Goal: Communication & Community: Participate in discussion

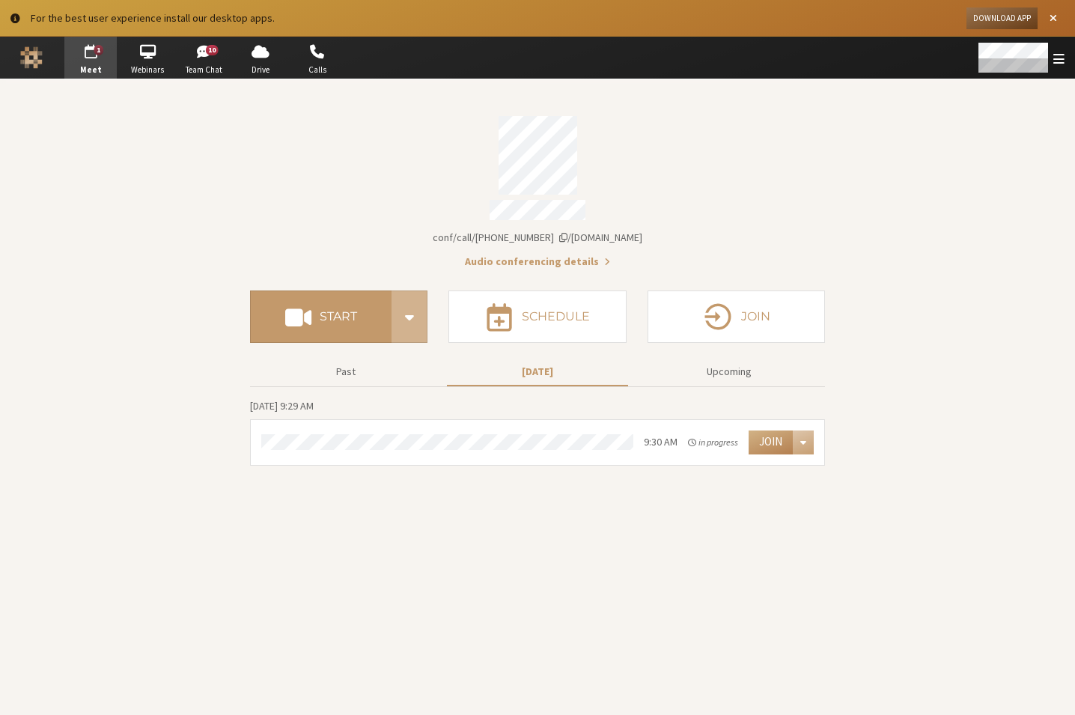
click at [154, 384] on section "Meeting link iotum.callbridge.rocks/conf/call/4285167 Audio conferencing detail…" at bounding box center [537, 397] width 1075 height 636
click at [748, 444] on div "Join" at bounding box center [782, 443] width 76 height 24
click at [760, 440] on button "Join" at bounding box center [771, 443] width 44 height 24
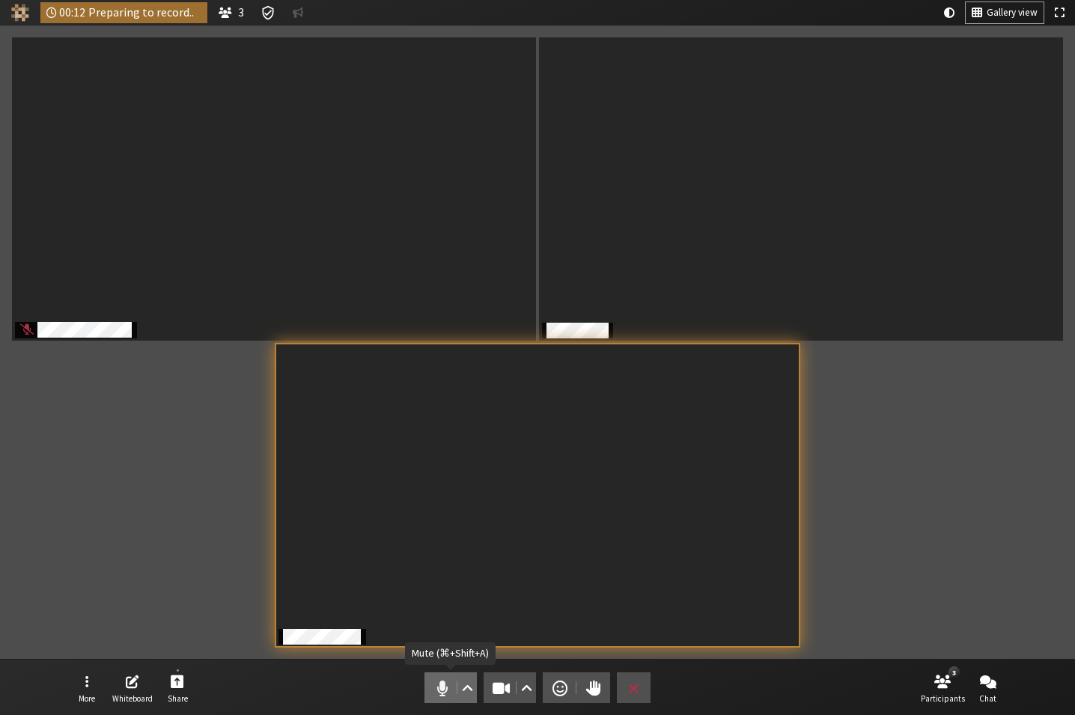
click at [441, 695] on span "Mute (⌘+Shift+A)" at bounding box center [442, 688] width 21 height 21
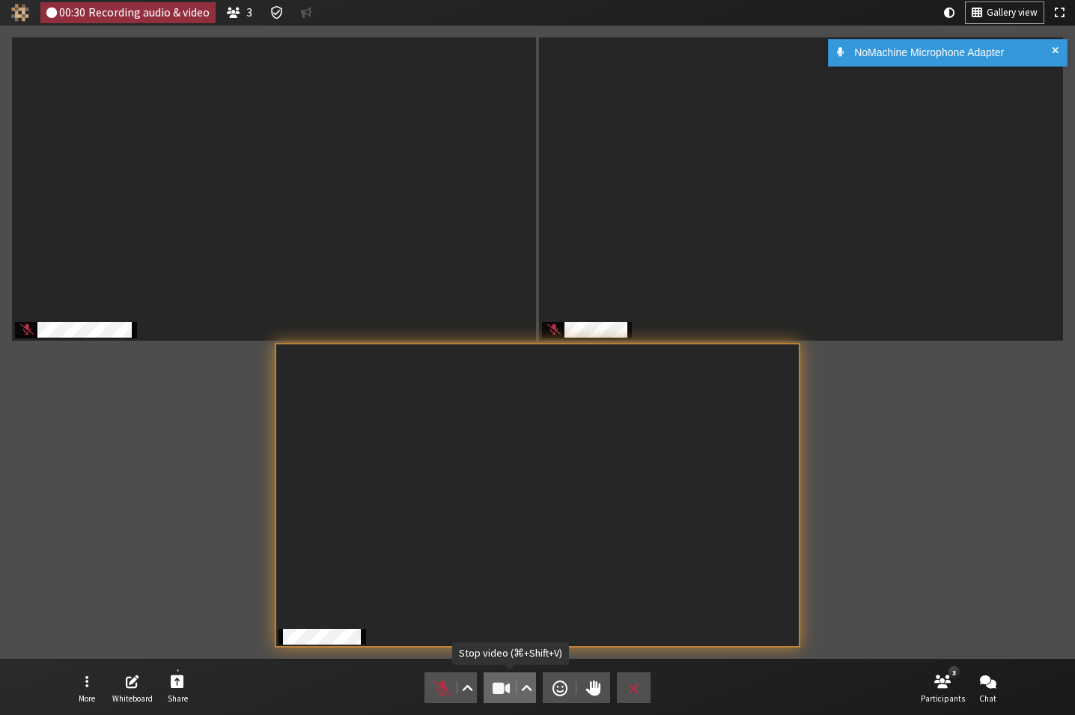
click at [499, 690] on span "Stop video (⌘+Shift+V)" at bounding box center [501, 688] width 21 height 21
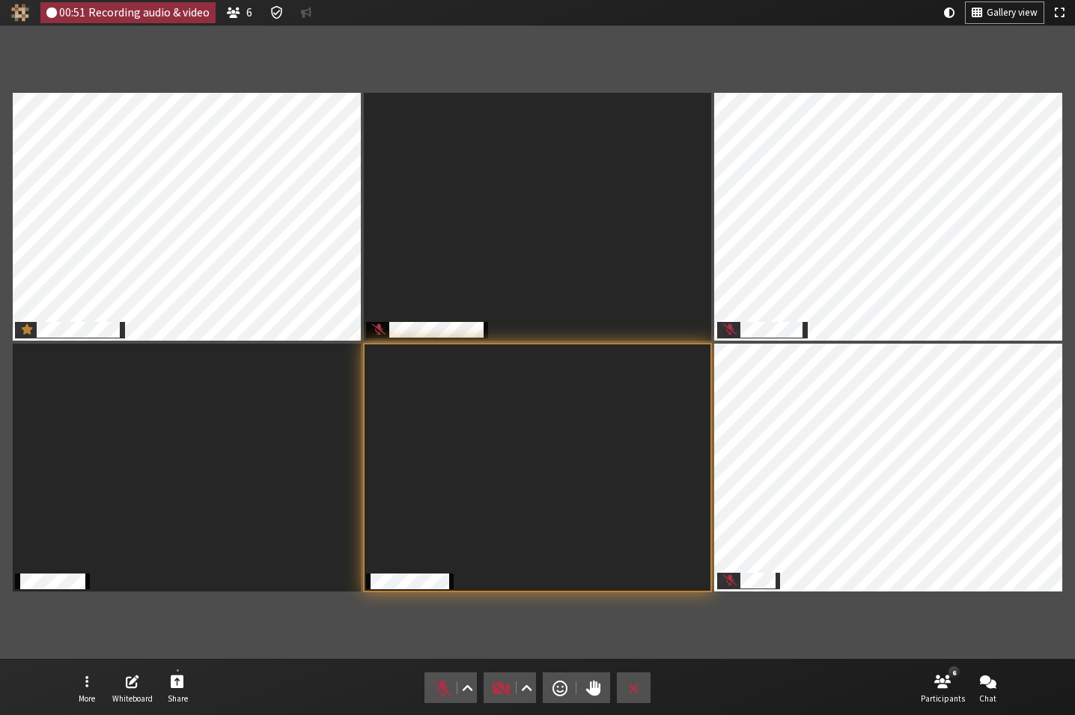
click at [706, 658] on section "Participants" at bounding box center [537, 342] width 1075 height 634
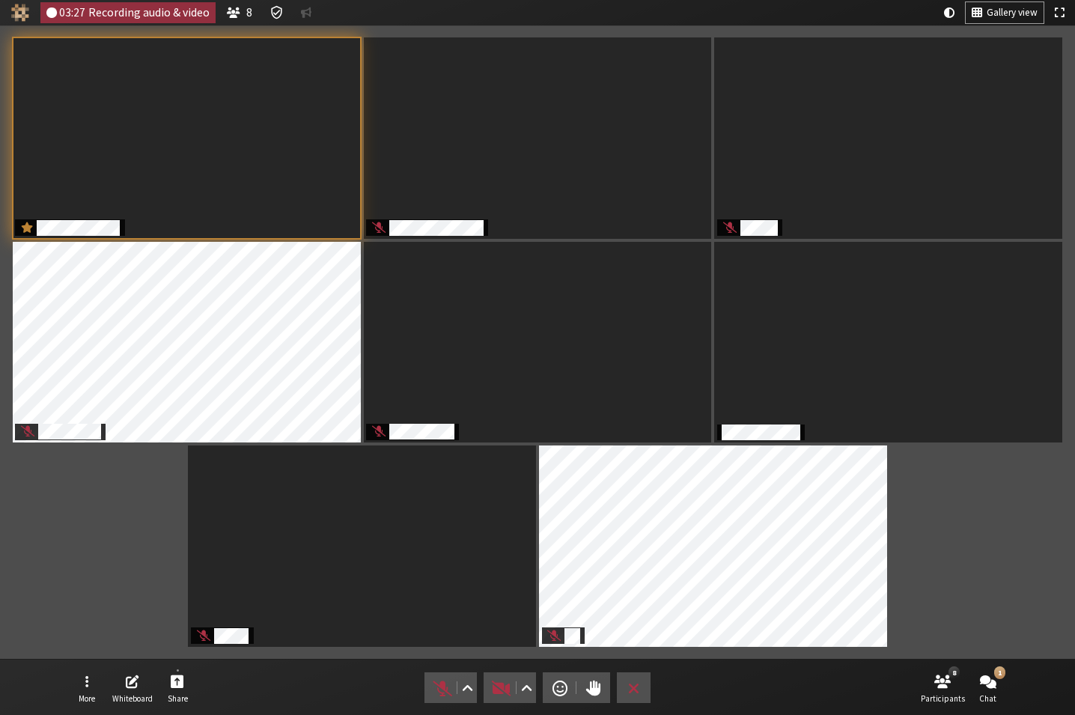
click at [1006, 544] on div "Participants" at bounding box center [537, 342] width 1054 height 613
click at [91, 690] on button "More" at bounding box center [87, 688] width 42 height 40
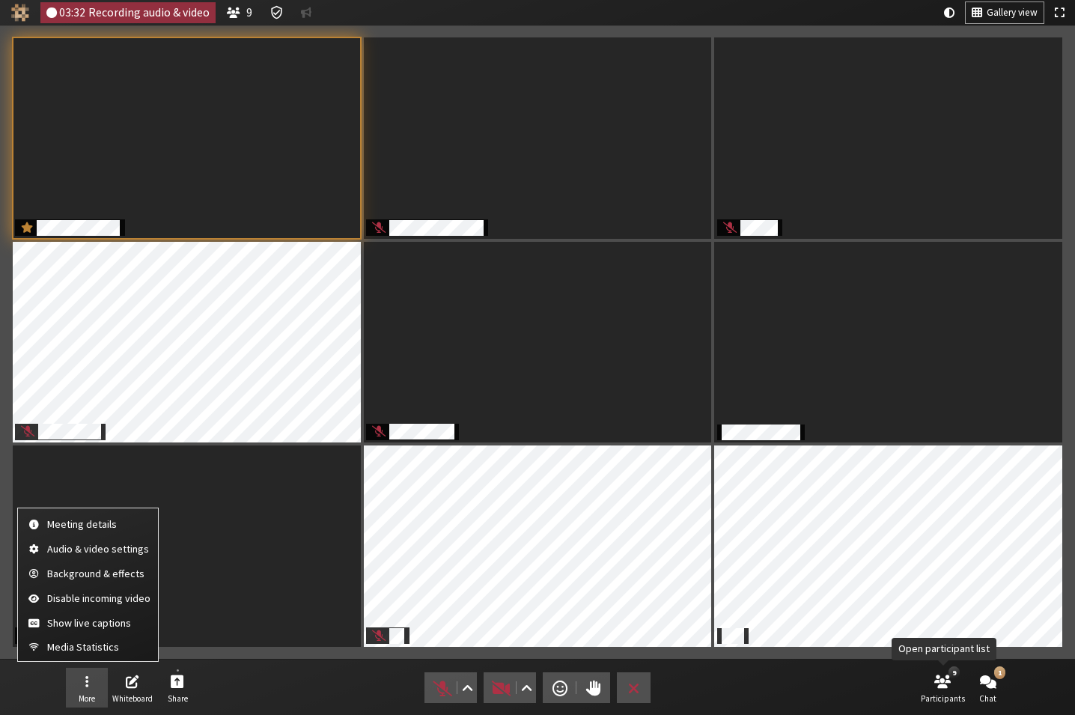
click at [820, 697] on nav "More Whiteboard Share Audio Video Send a reaction Raise hand Leave 9 Participan…" at bounding box center [538, 688] width 944 height 56
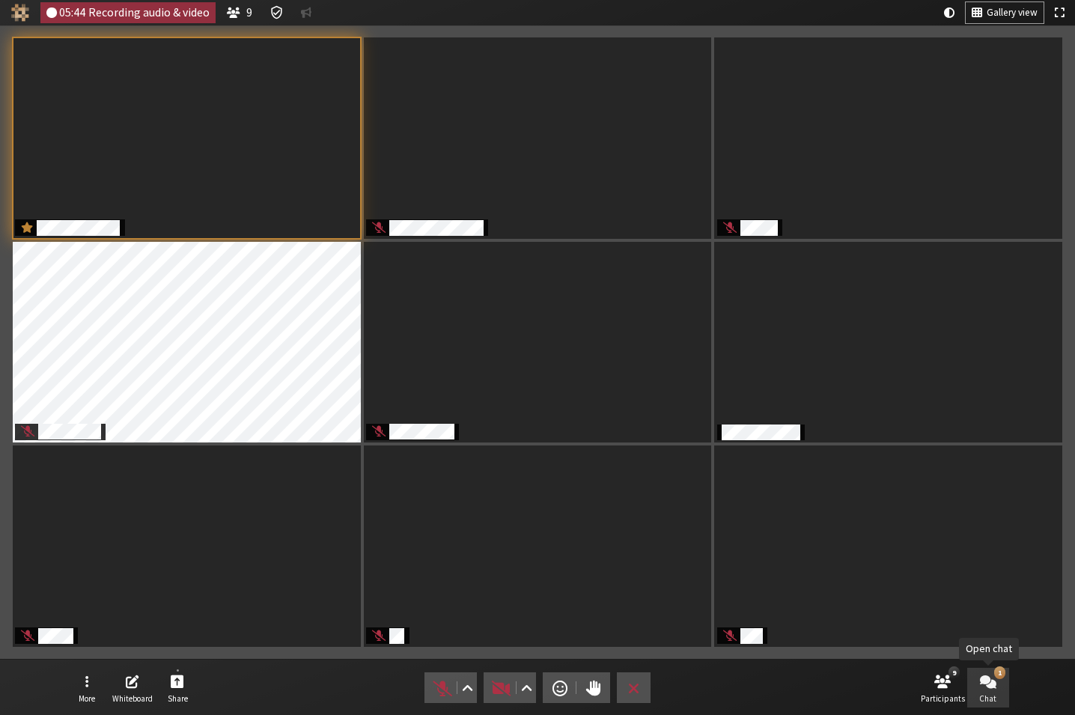
click at [1002, 684] on button "1 Chat" at bounding box center [988, 688] width 42 height 40
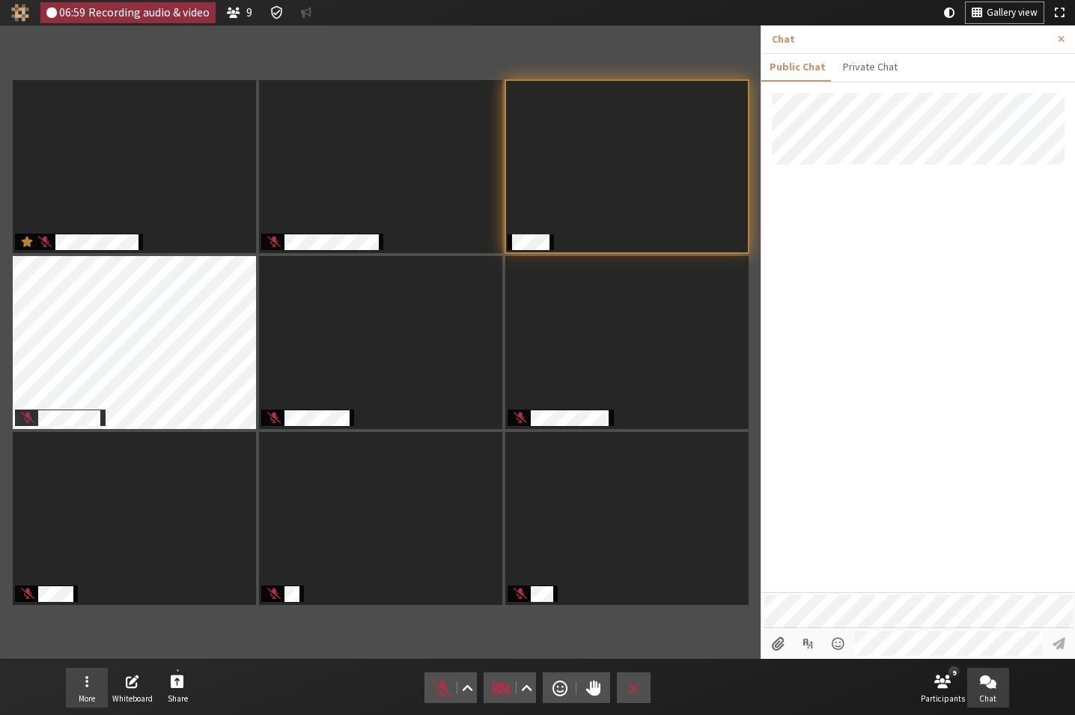
click at [94, 701] on span "More" at bounding box center [87, 698] width 16 height 9
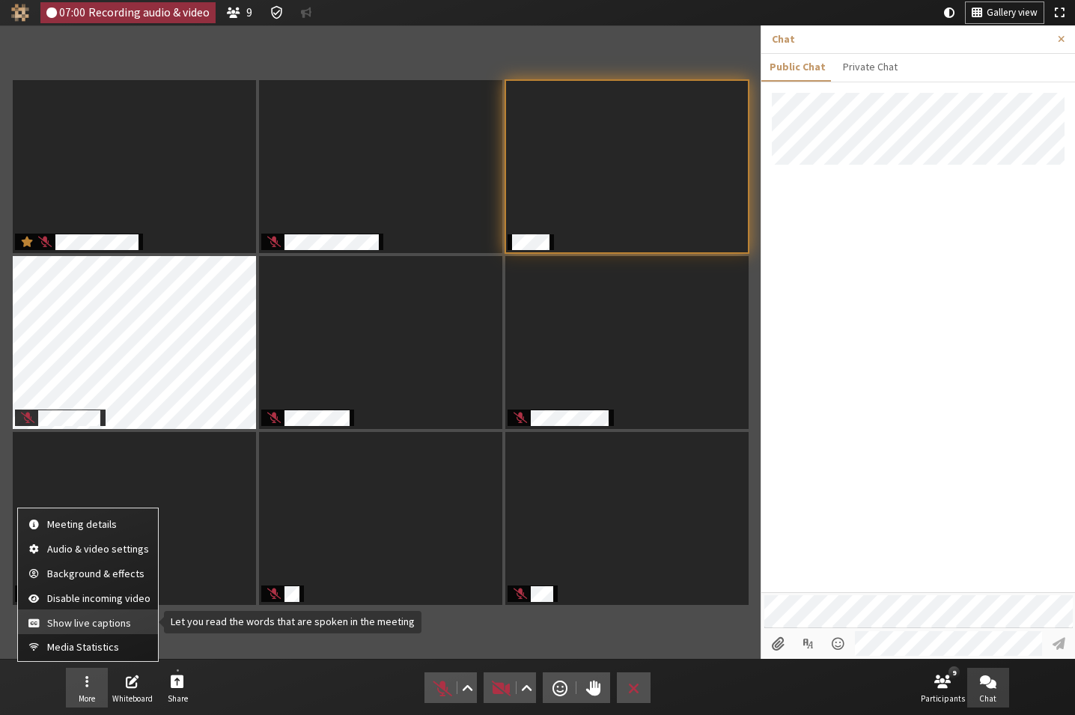
click at [81, 625] on span "Show live captions" at bounding box center [98, 623] width 103 height 11
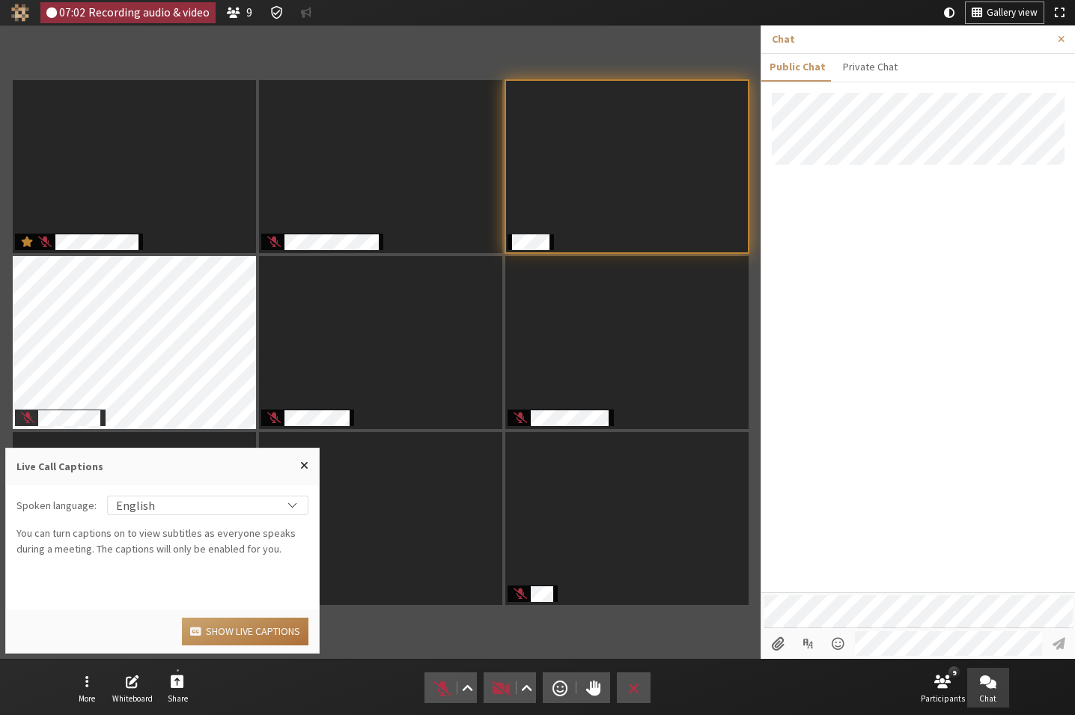
click at [251, 630] on button "Show live captions" at bounding box center [245, 632] width 127 height 28
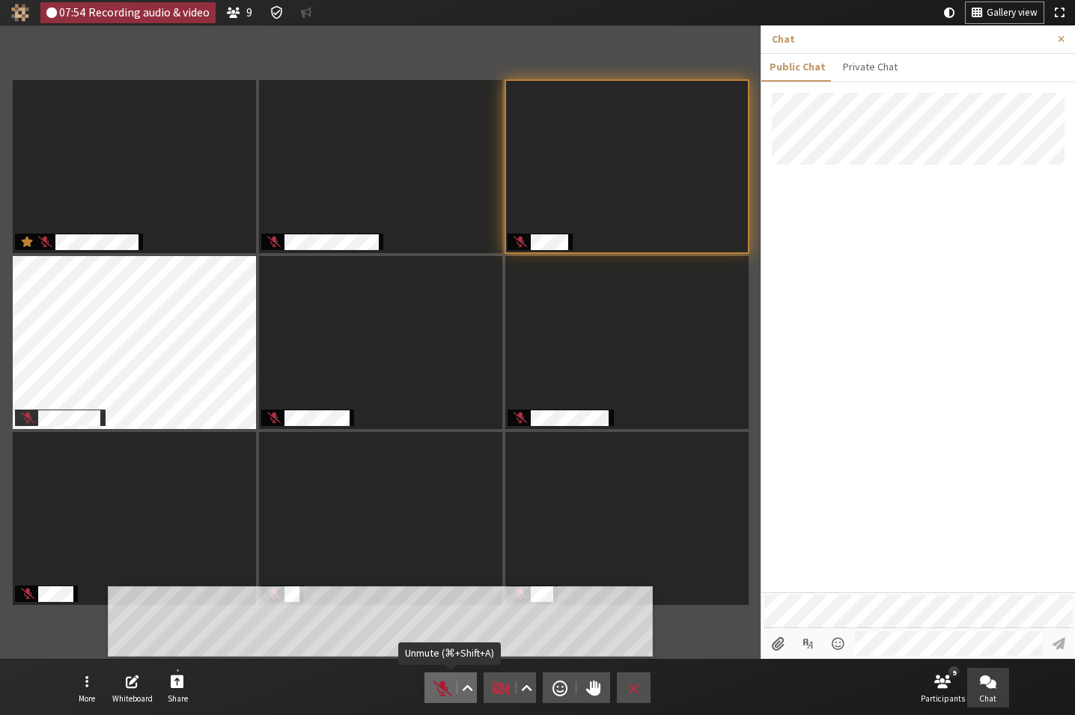
click at [440, 693] on span "Unmute (⌘+Shift+A)" at bounding box center [442, 688] width 21 height 21
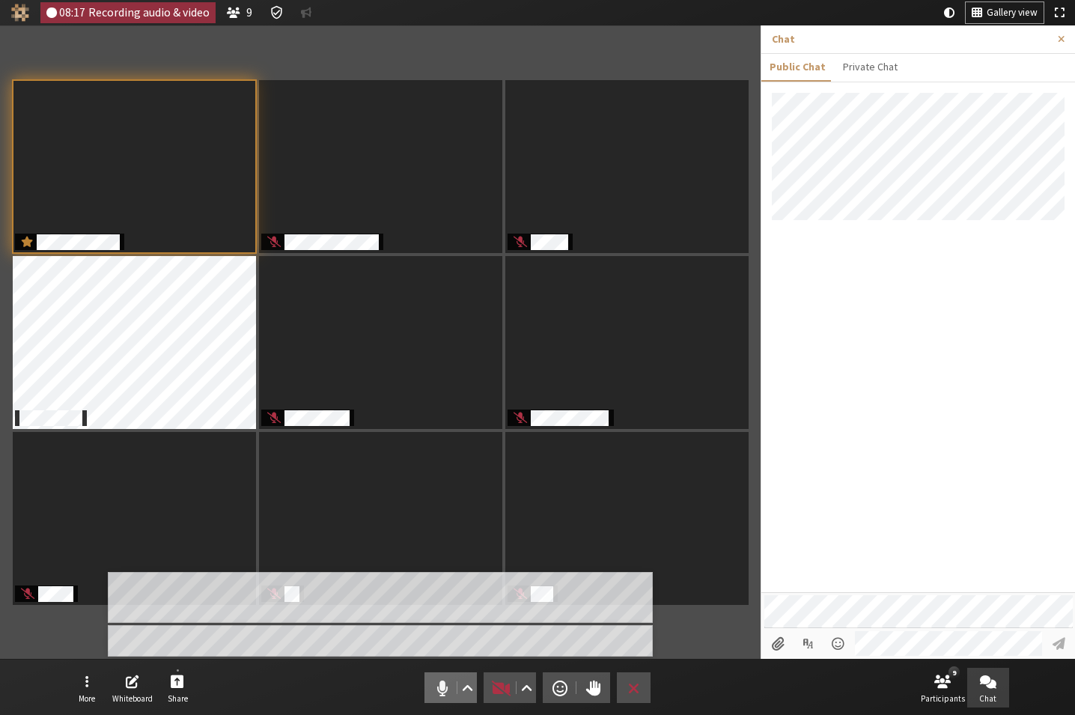
click at [442, 689] on span "Mute (⌘+Shift+A)" at bounding box center [442, 688] width 21 height 21
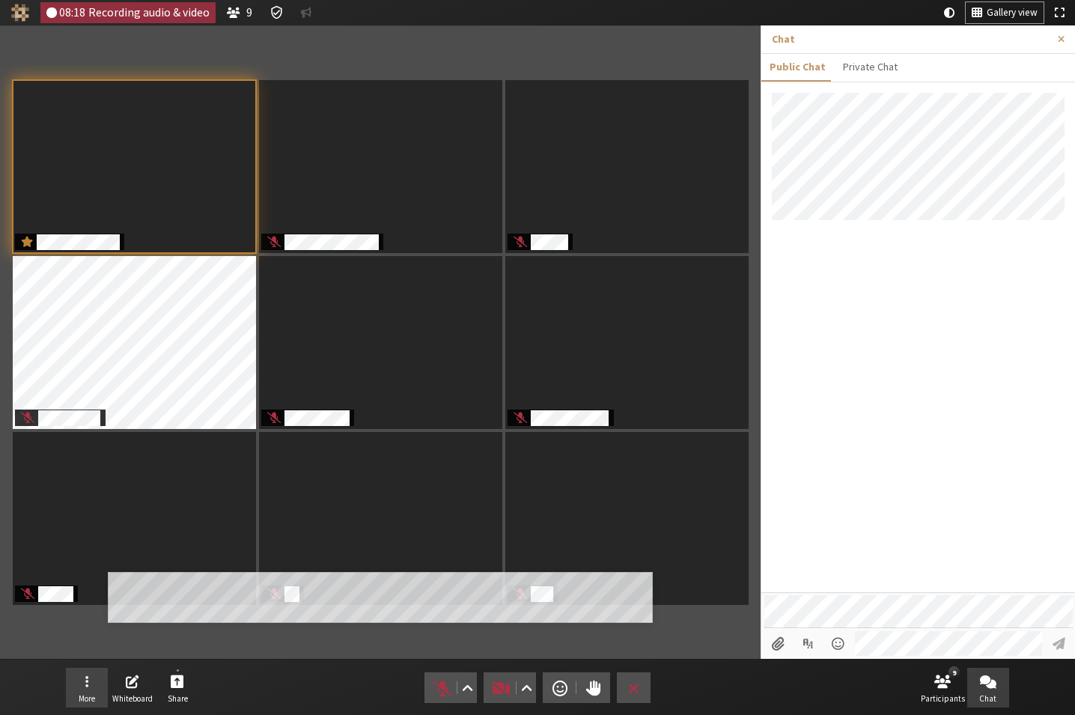
click at [103, 698] on button "More" at bounding box center [87, 688] width 42 height 40
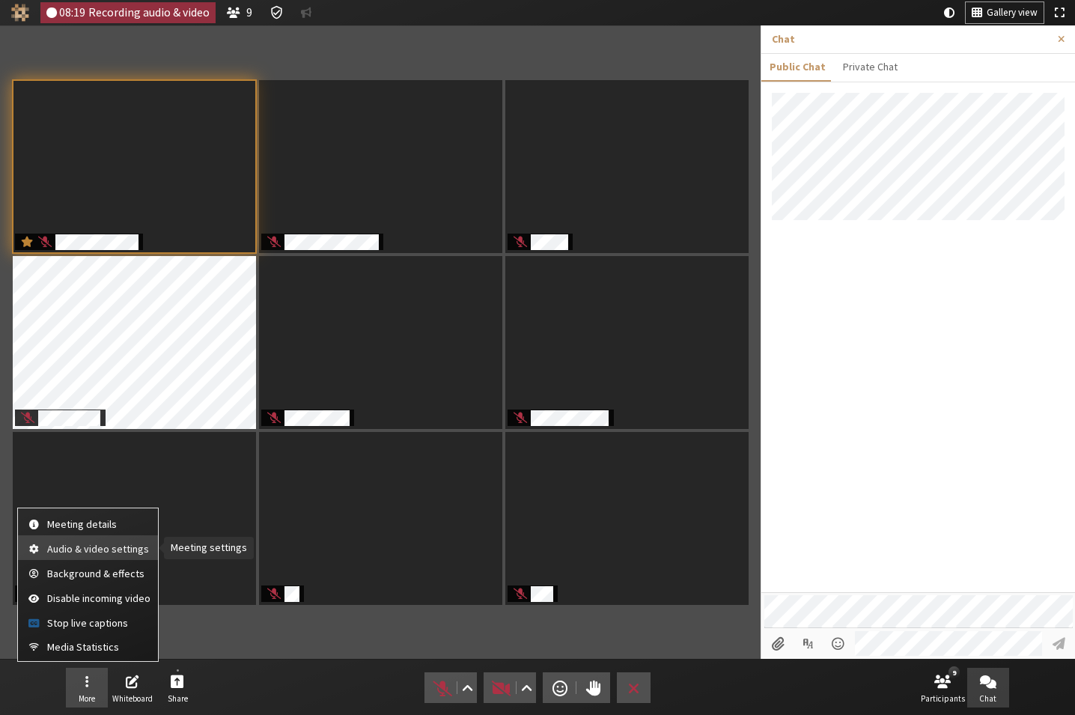
click at [95, 548] on span "Audio & video settings" at bounding box center [98, 549] width 103 height 11
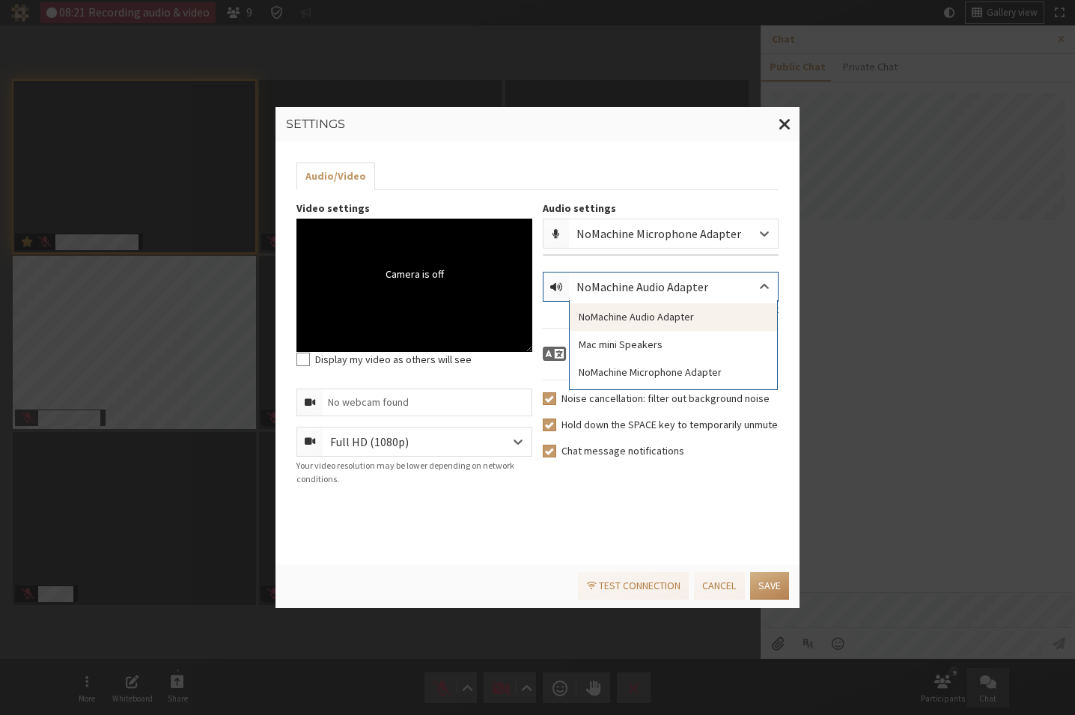
click at [634, 295] on div "NoMachine Audio Adapter" at bounding box center [655, 287] width 156 height 18
click at [644, 291] on div "NoMachine Audio Adapter" at bounding box center [655, 287] width 156 height 18
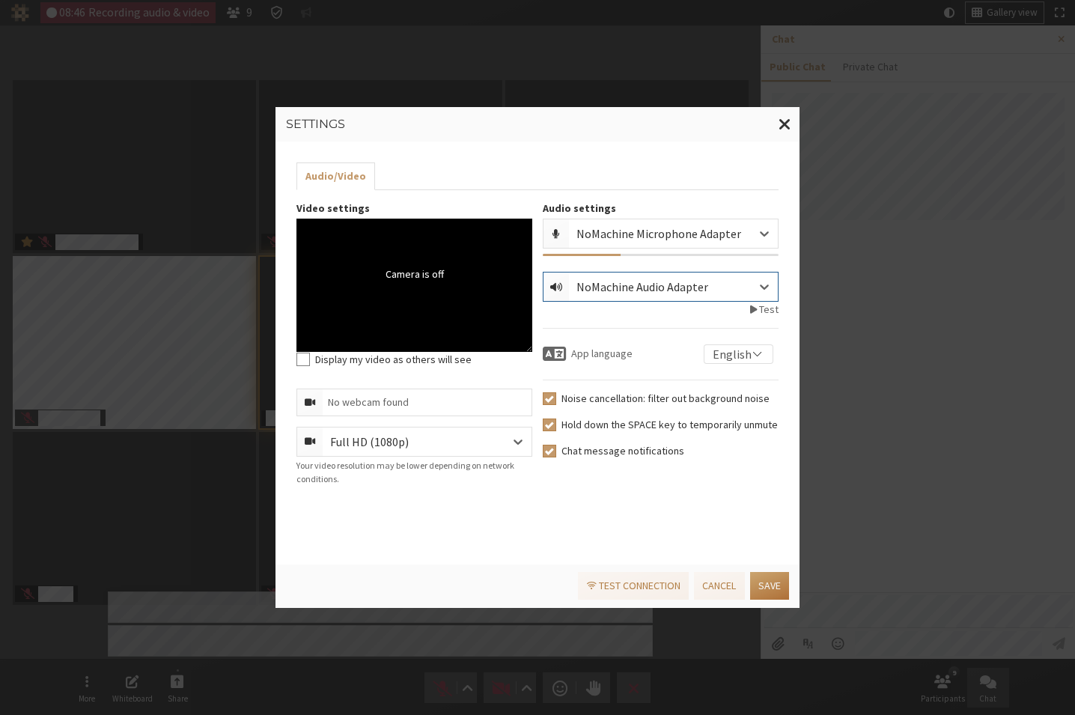
click at [771, 588] on button "Save" at bounding box center [769, 586] width 39 height 28
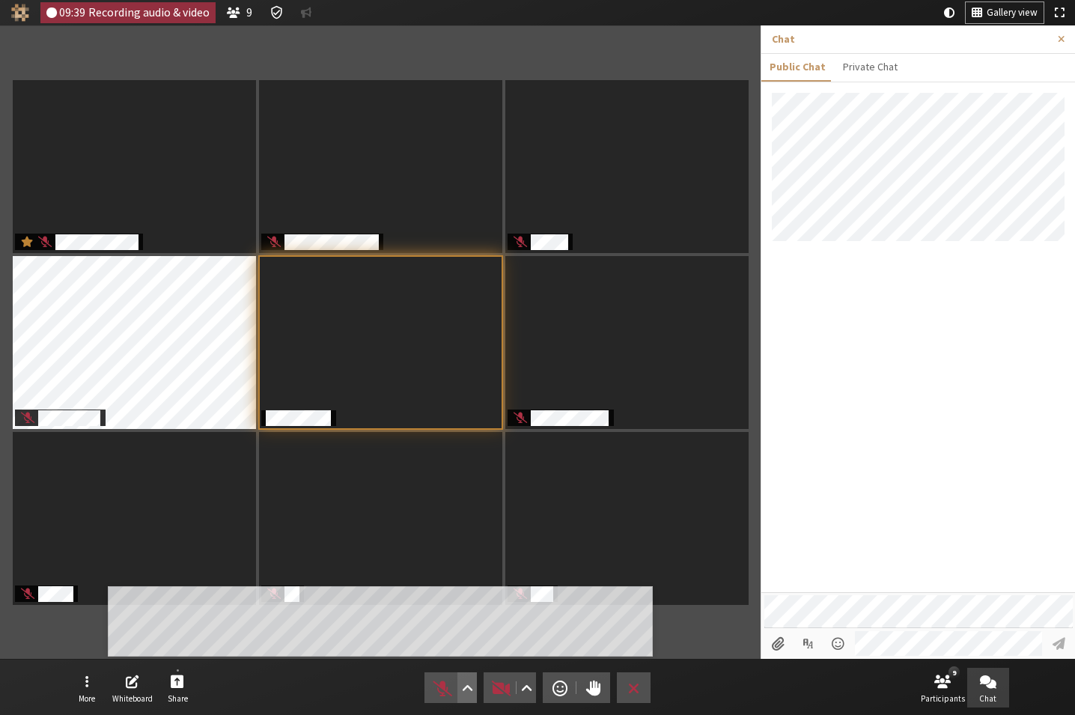
click at [467, 686] on span "Audio settings" at bounding box center [467, 688] width 11 height 21
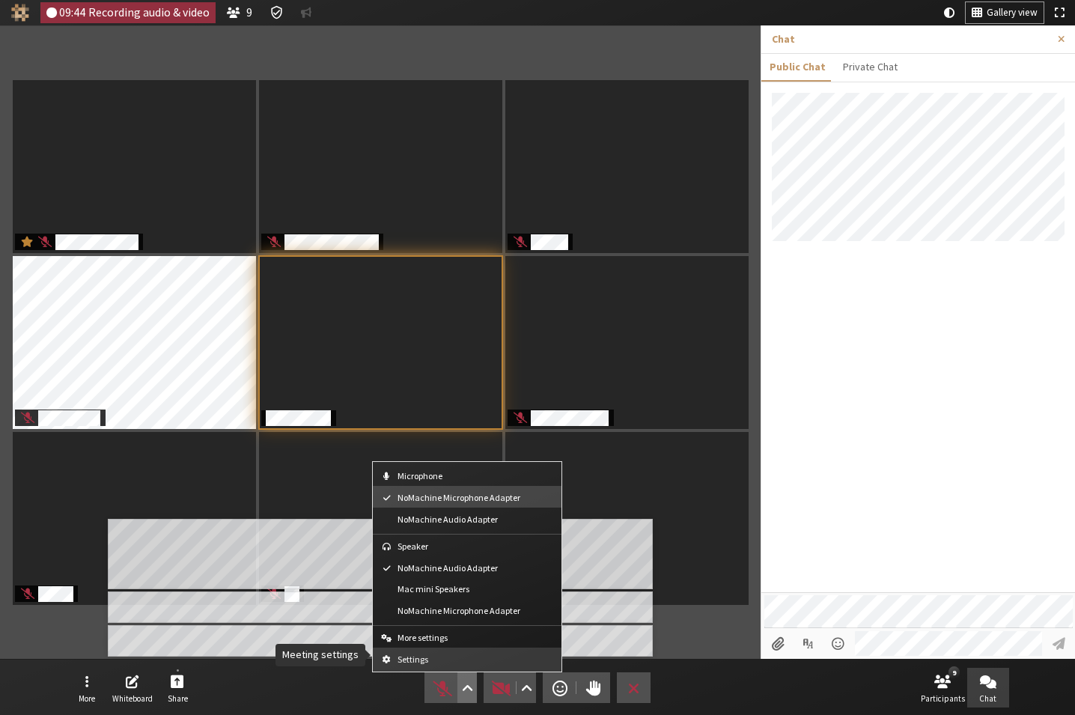
click at [427, 656] on span "Settings" at bounding box center [476, 659] width 157 height 10
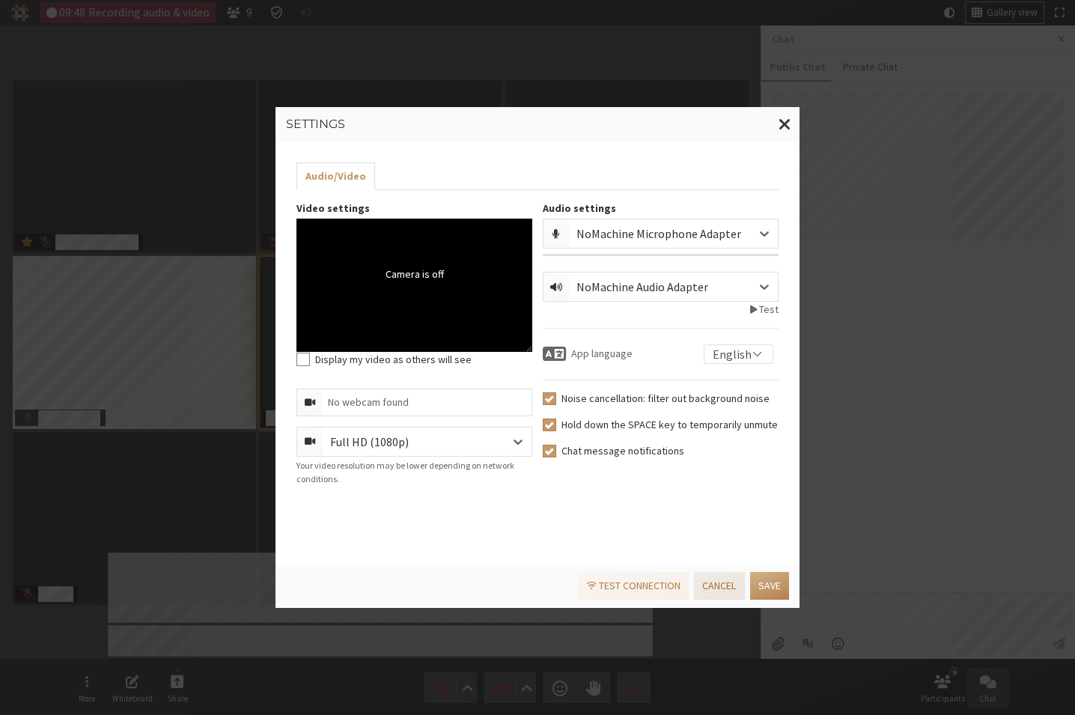
click at [726, 583] on button "Cancel" at bounding box center [719, 586] width 50 height 28
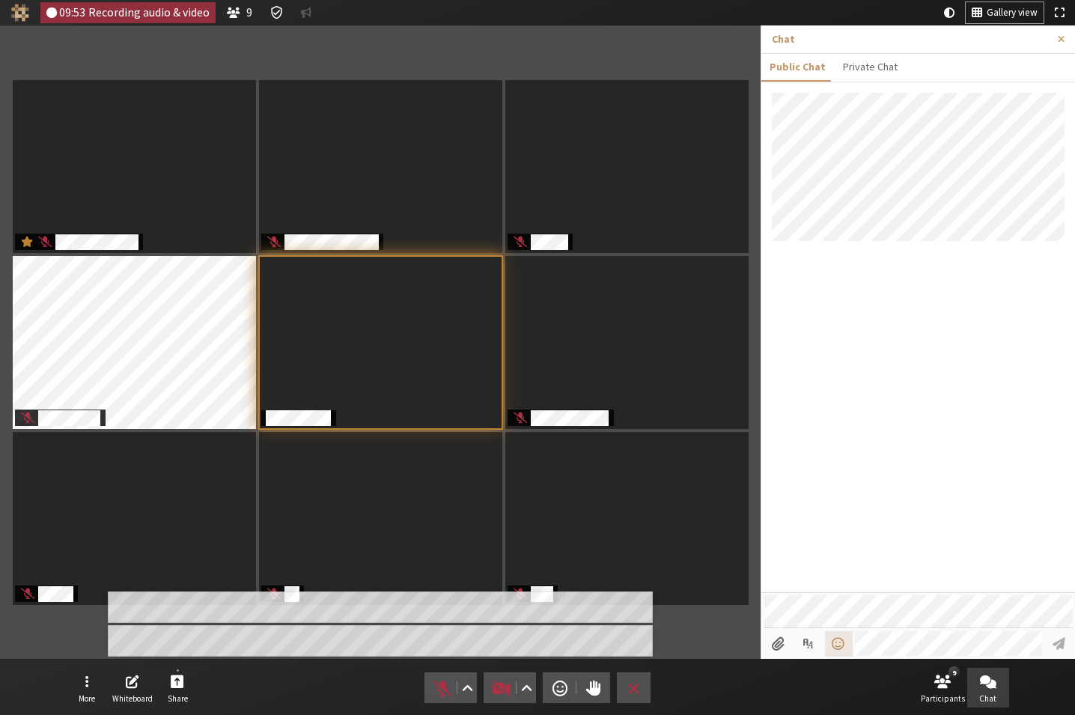
click at [846, 643] on span "Open menu" at bounding box center [838, 644] width 16 height 14
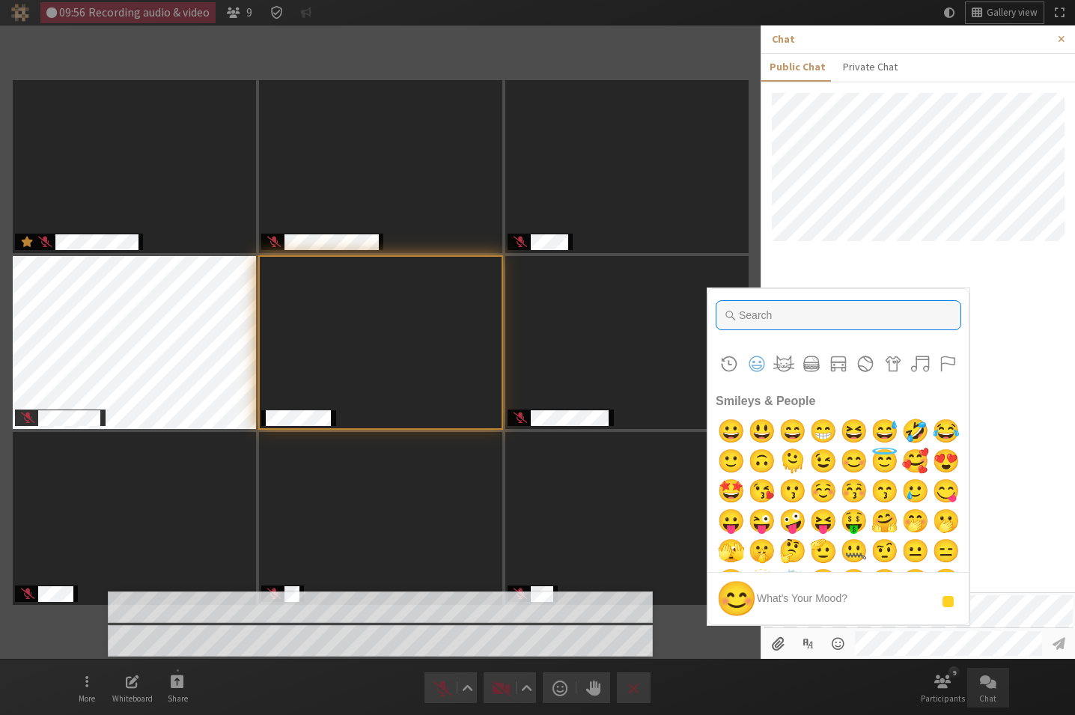
click at [807, 323] on input "Type to search for an emoji" at bounding box center [839, 315] width 246 height 30
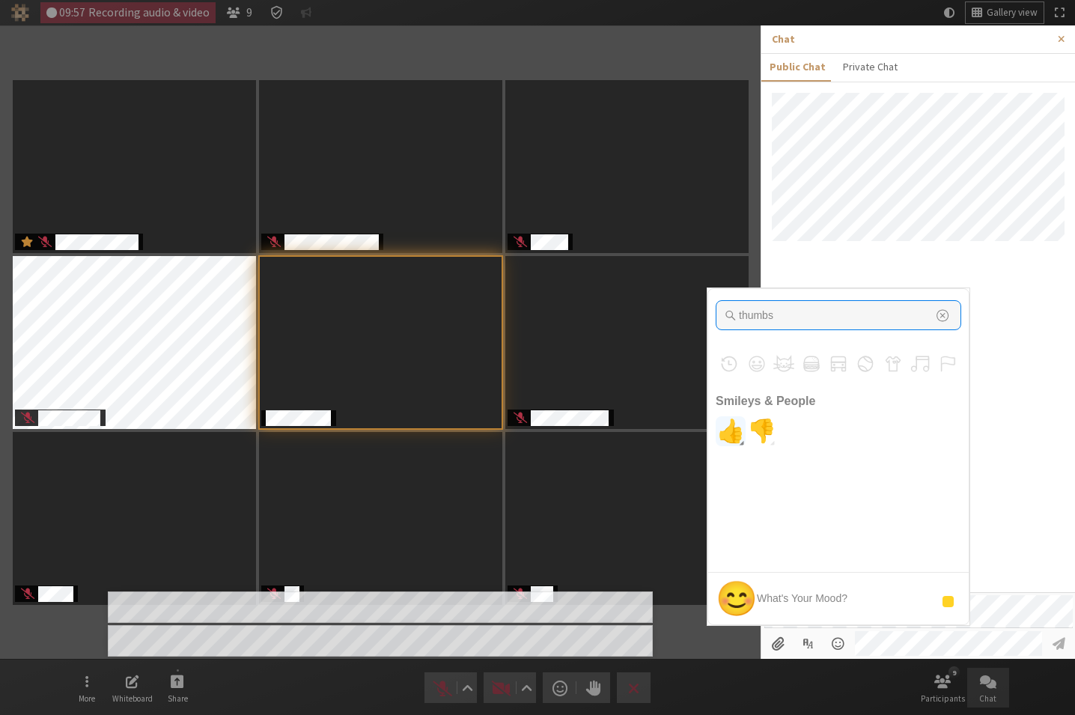
type input "thumbs"
click at [732, 436] on span "👍" at bounding box center [731, 431] width 35 height 30
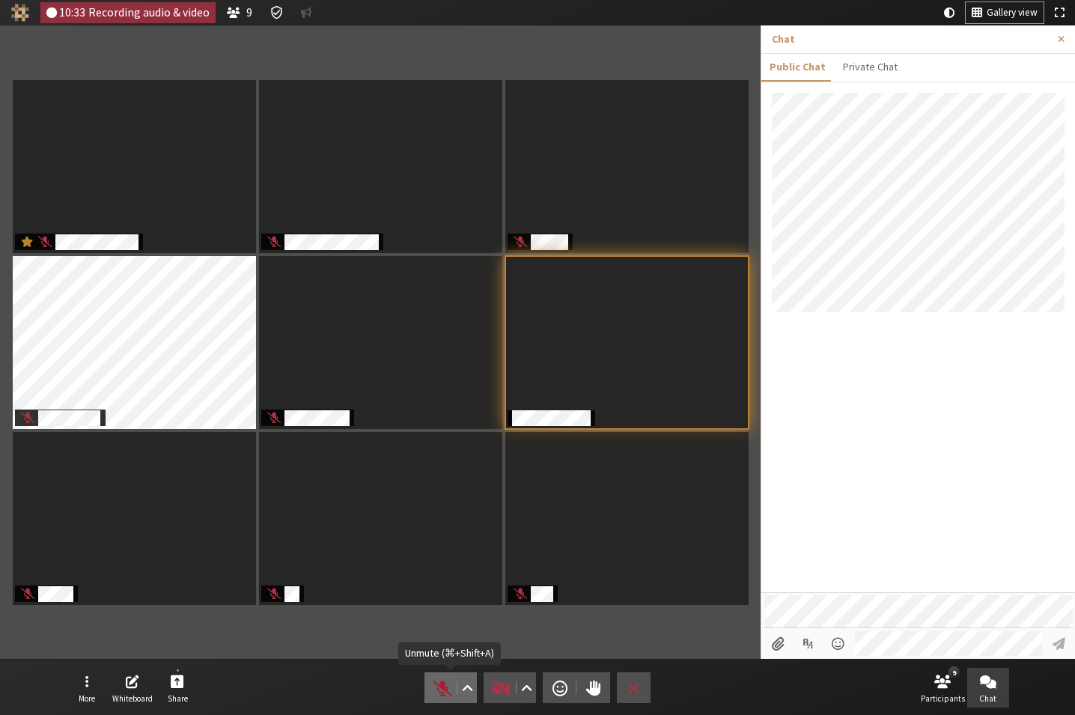
click at [444, 684] on span "Unmute (⌘+Shift+A)" at bounding box center [442, 688] width 21 height 21
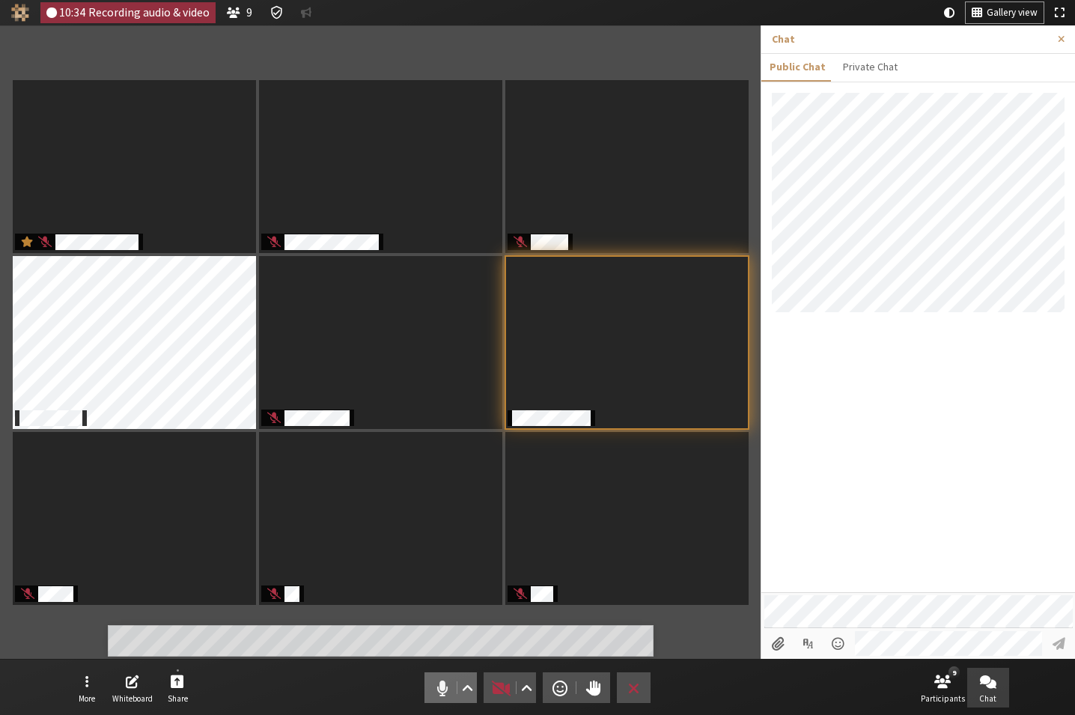
click at [444, 684] on span "Mute (⌘+Shift+A)" at bounding box center [442, 688] width 21 height 21
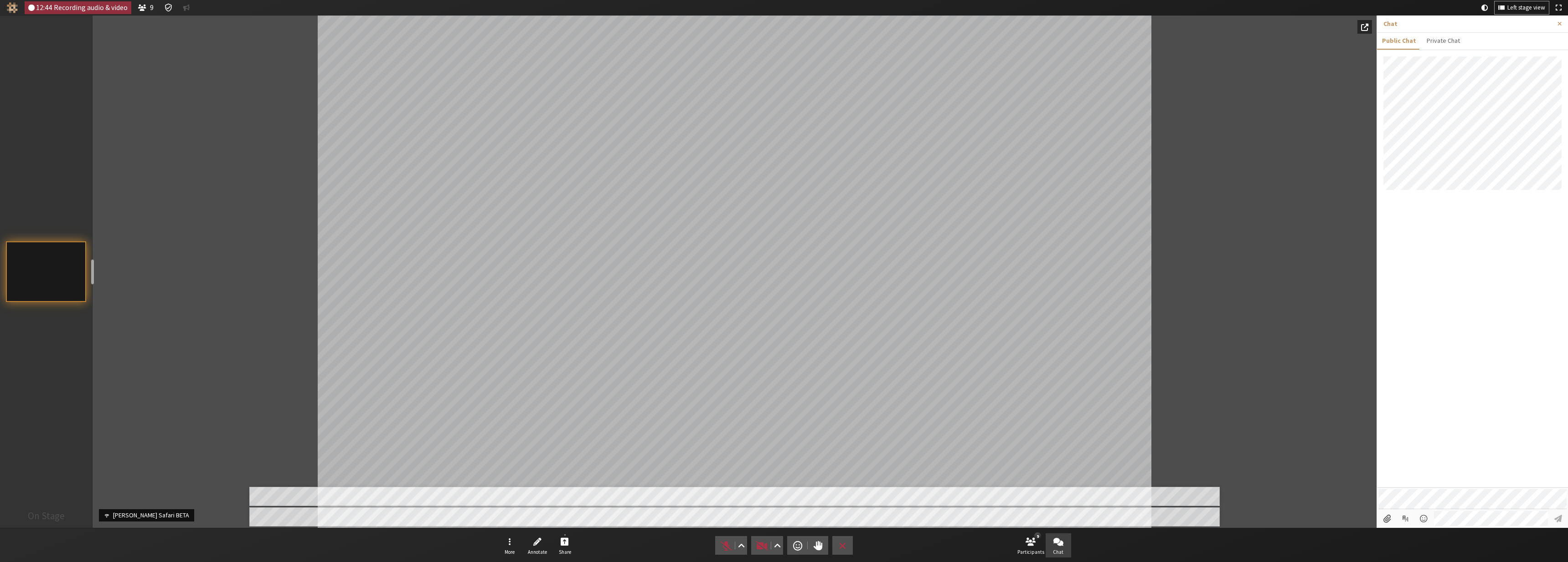
click at [654, 340] on div "Participant" at bounding box center [734, 271] width 1284 height 512
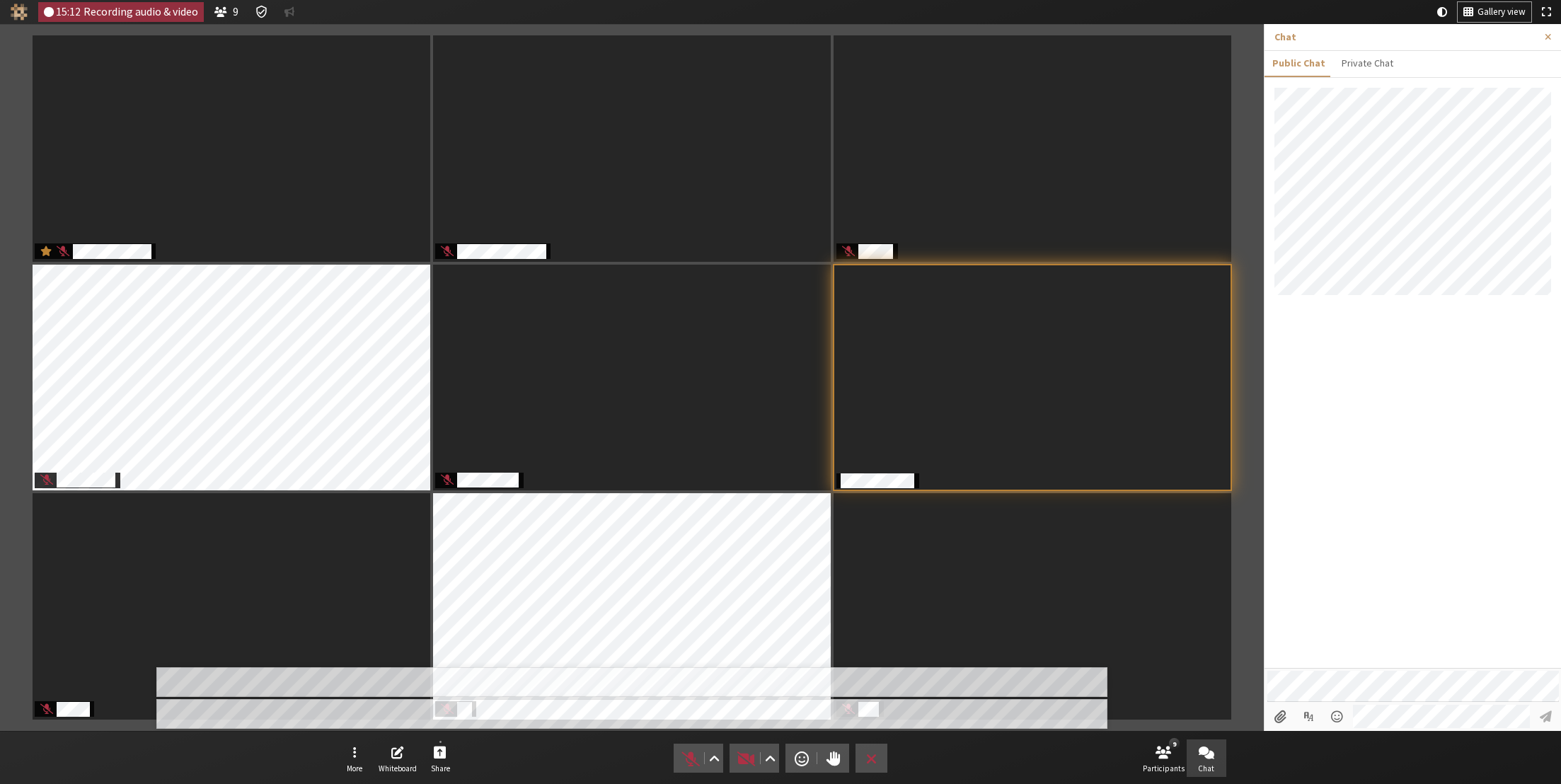
click at [1016, 515] on div at bounding box center [1413, 378] width 297 height 580
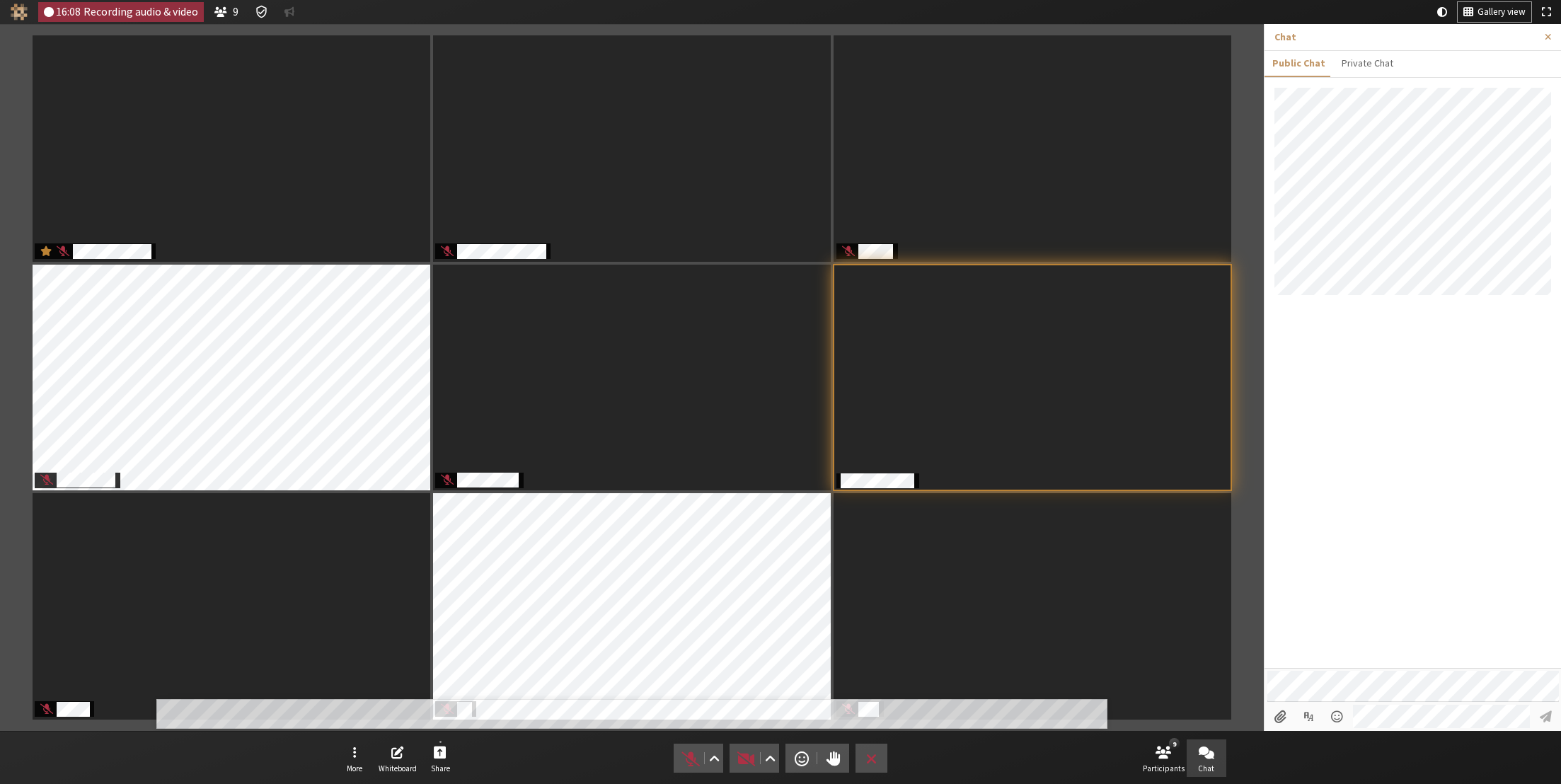
click at [1016, 425] on div at bounding box center [1413, 378] width 297 height 580
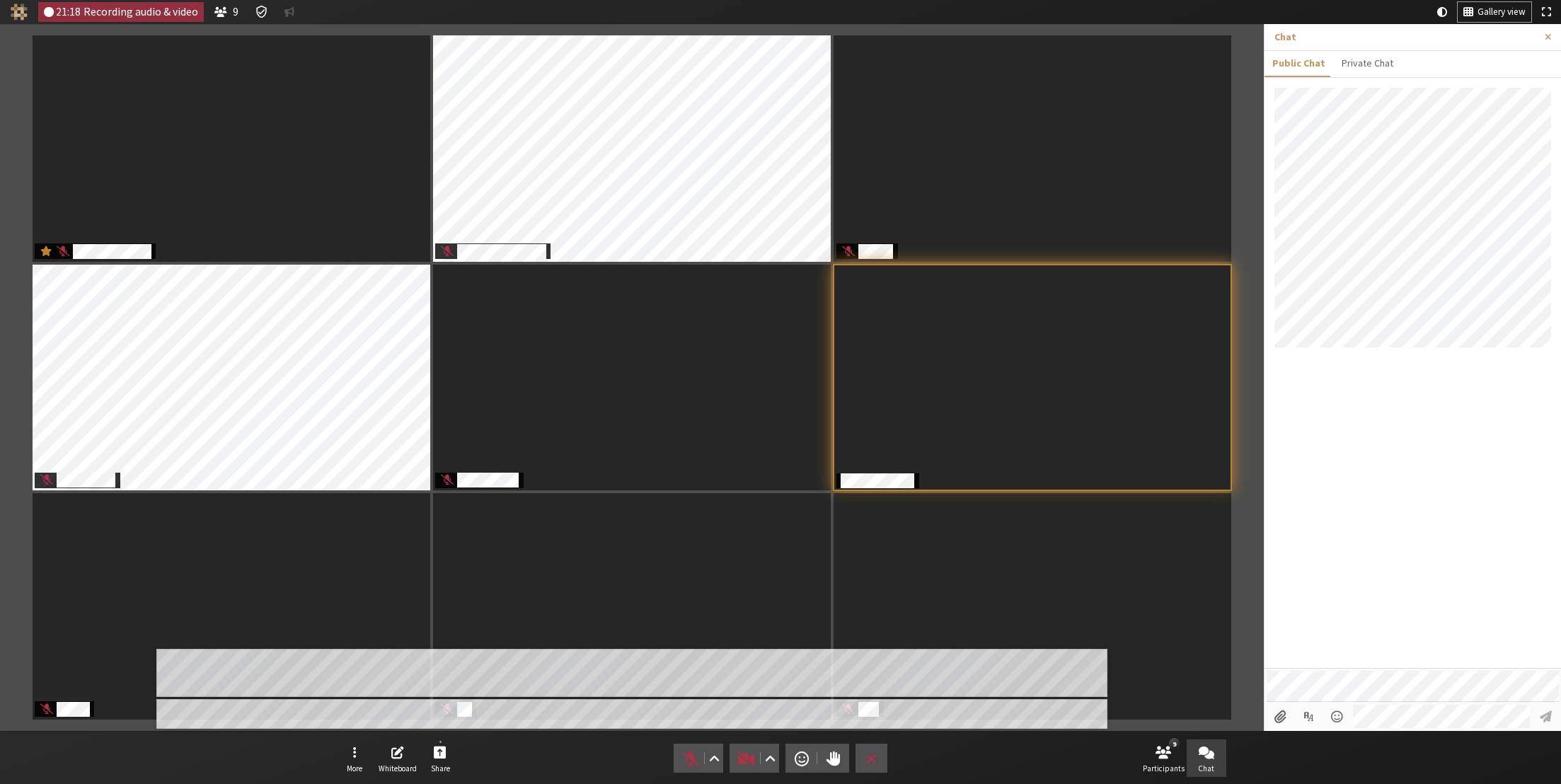
click at [1016, 579] on div at bounding box center [1413, 378] width 297 height 580
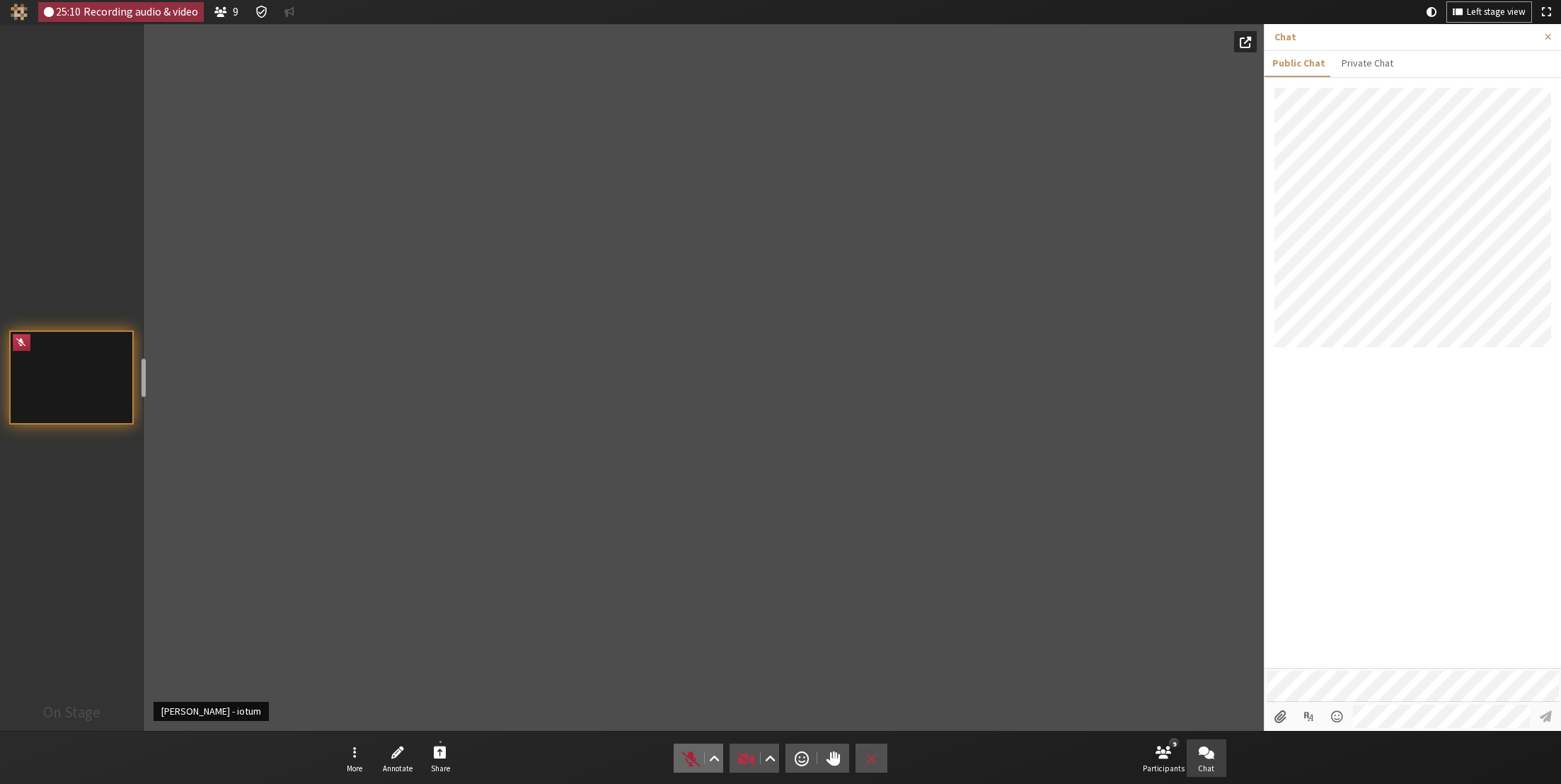
drag, startPoint x: 682, startPoint y: 765, endPoint x: 621, endPoint y: 766, distance: 61.0
click at [621, 674] on nav "More Annotate Share Audio Video Send a reaction Raise hand Leave 9 Participants…" at bounding box center [780, 758] width 892 height 53
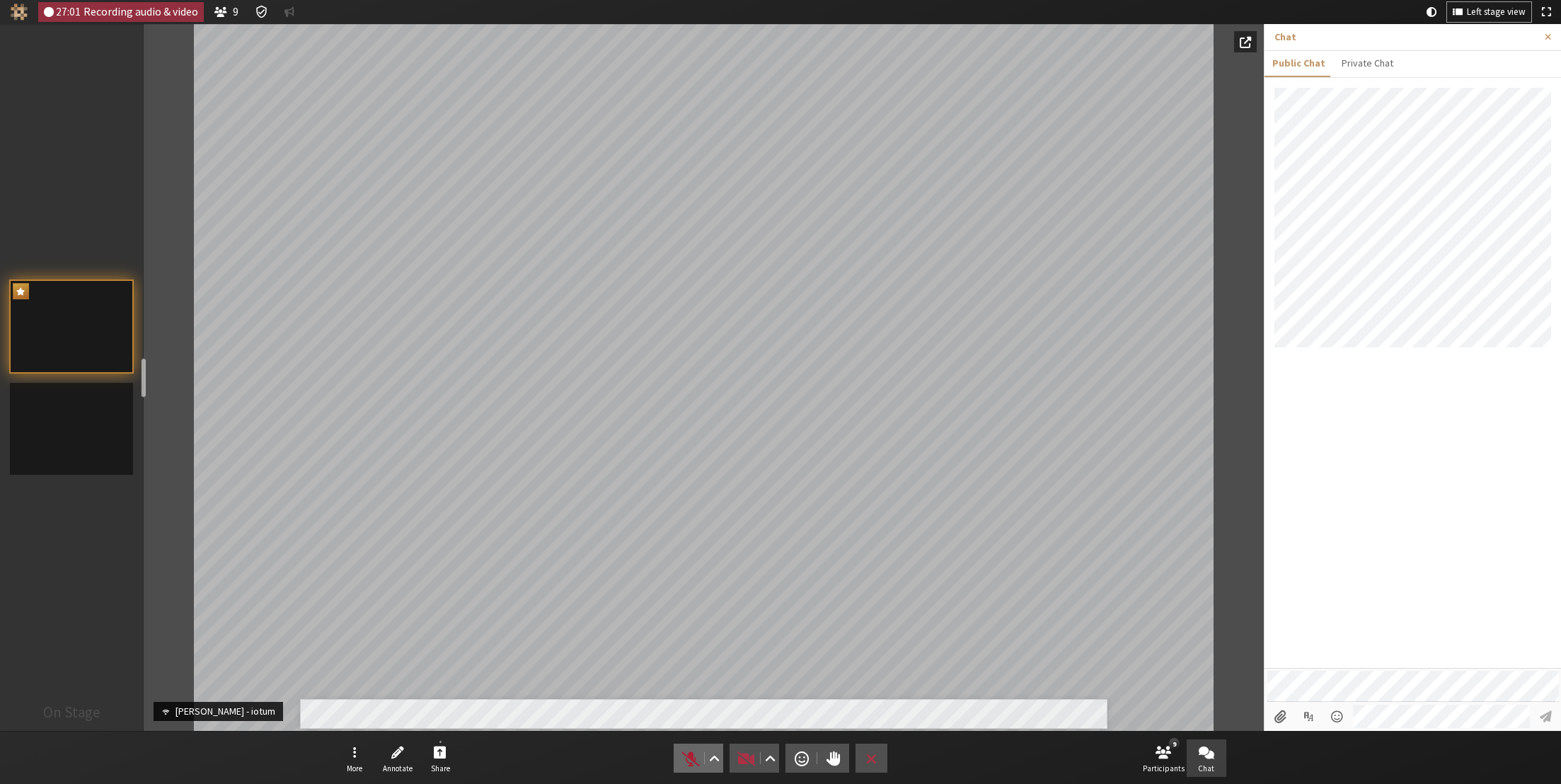
click at [690, 674] on span "Unmute (⌘+Shift+A)" at bounding box center [690, 758] width 20 height 20
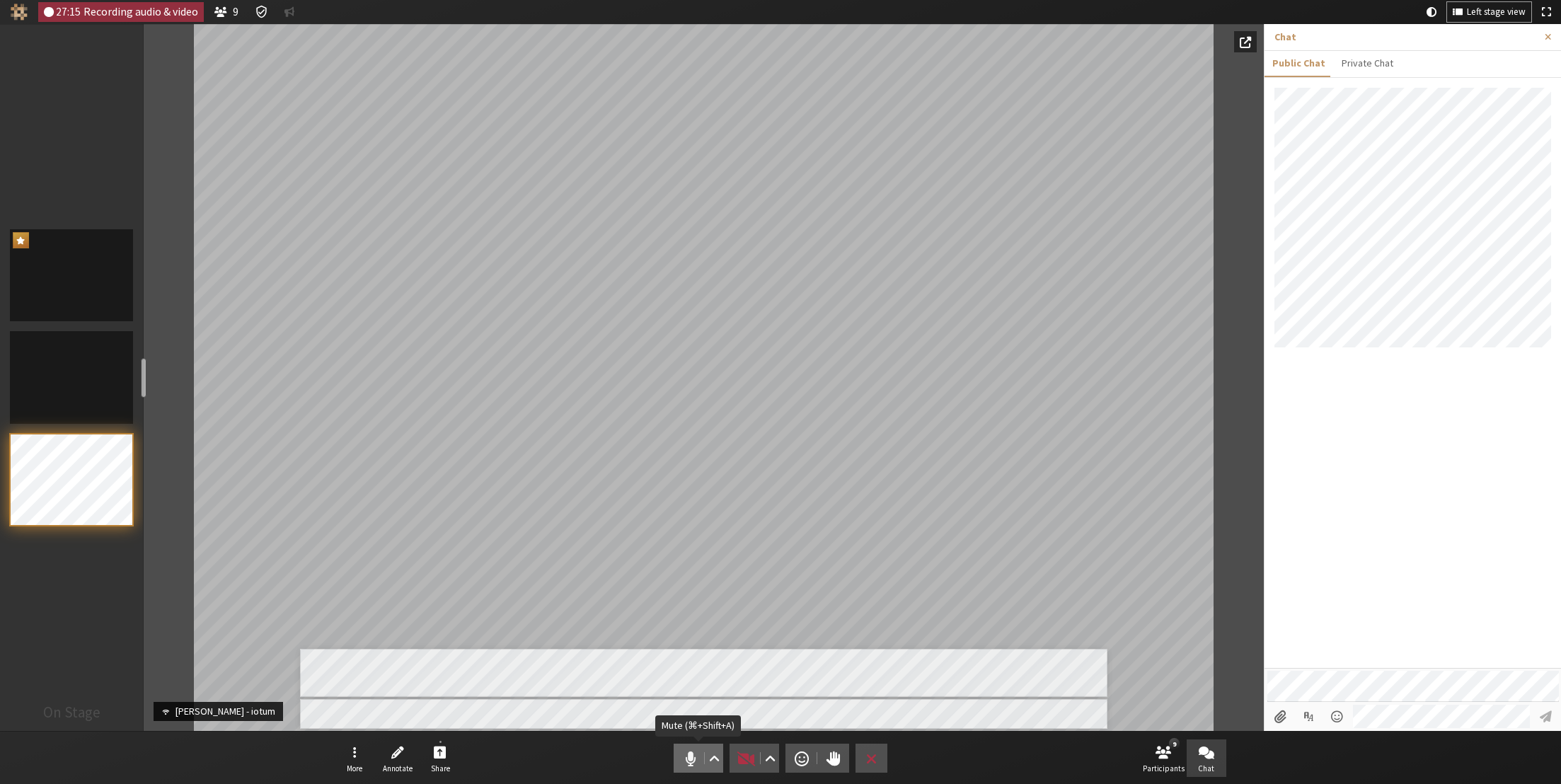
click at [692, 674] on span "Mute (⌘+Shift+A)" at bounding box center [690, 758] width 20 height 20
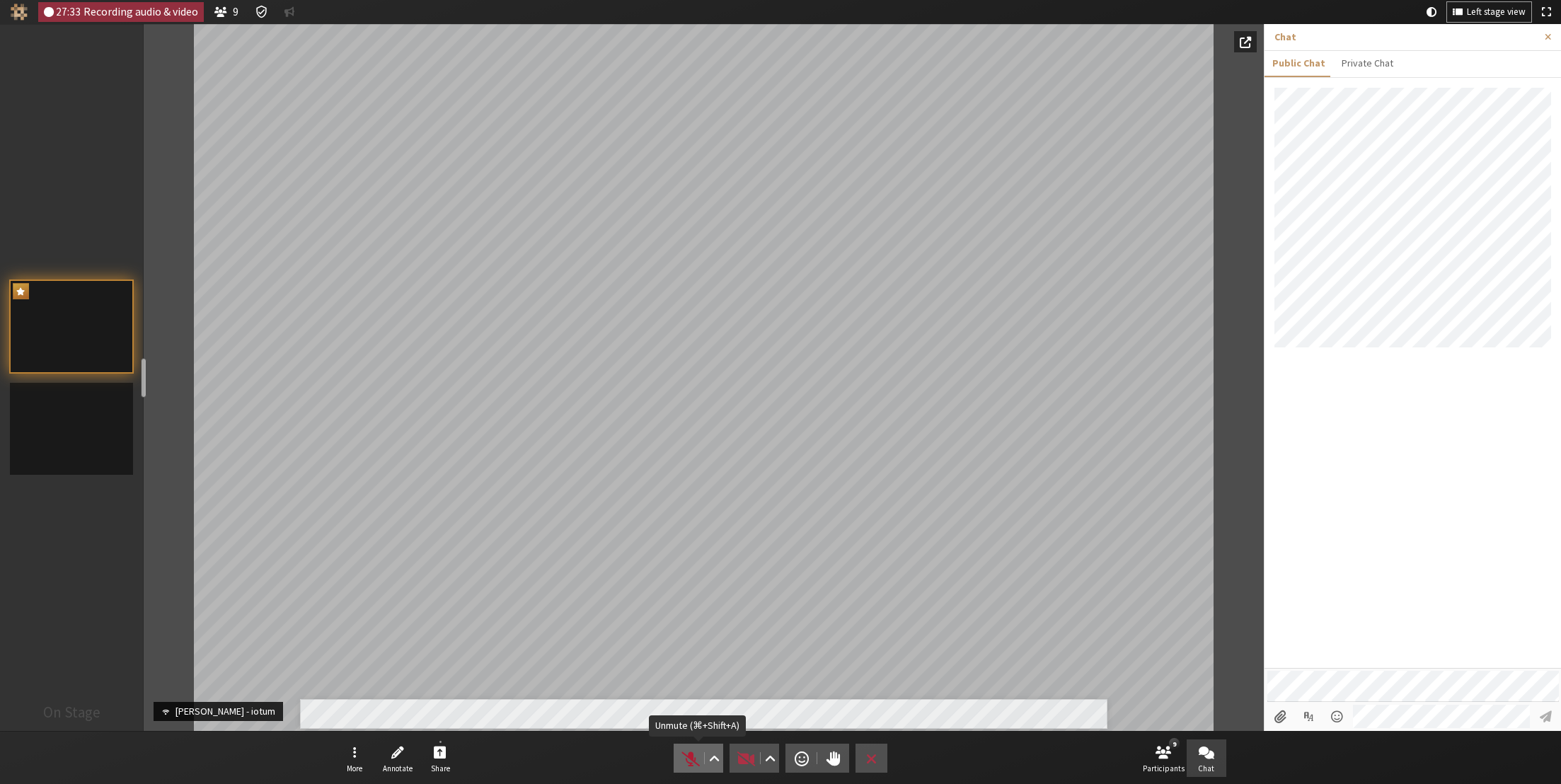
click at [696, 674] on span "Unmute (⌘+Shift+A)" at bounding box center [690, 758] width 20 height 20
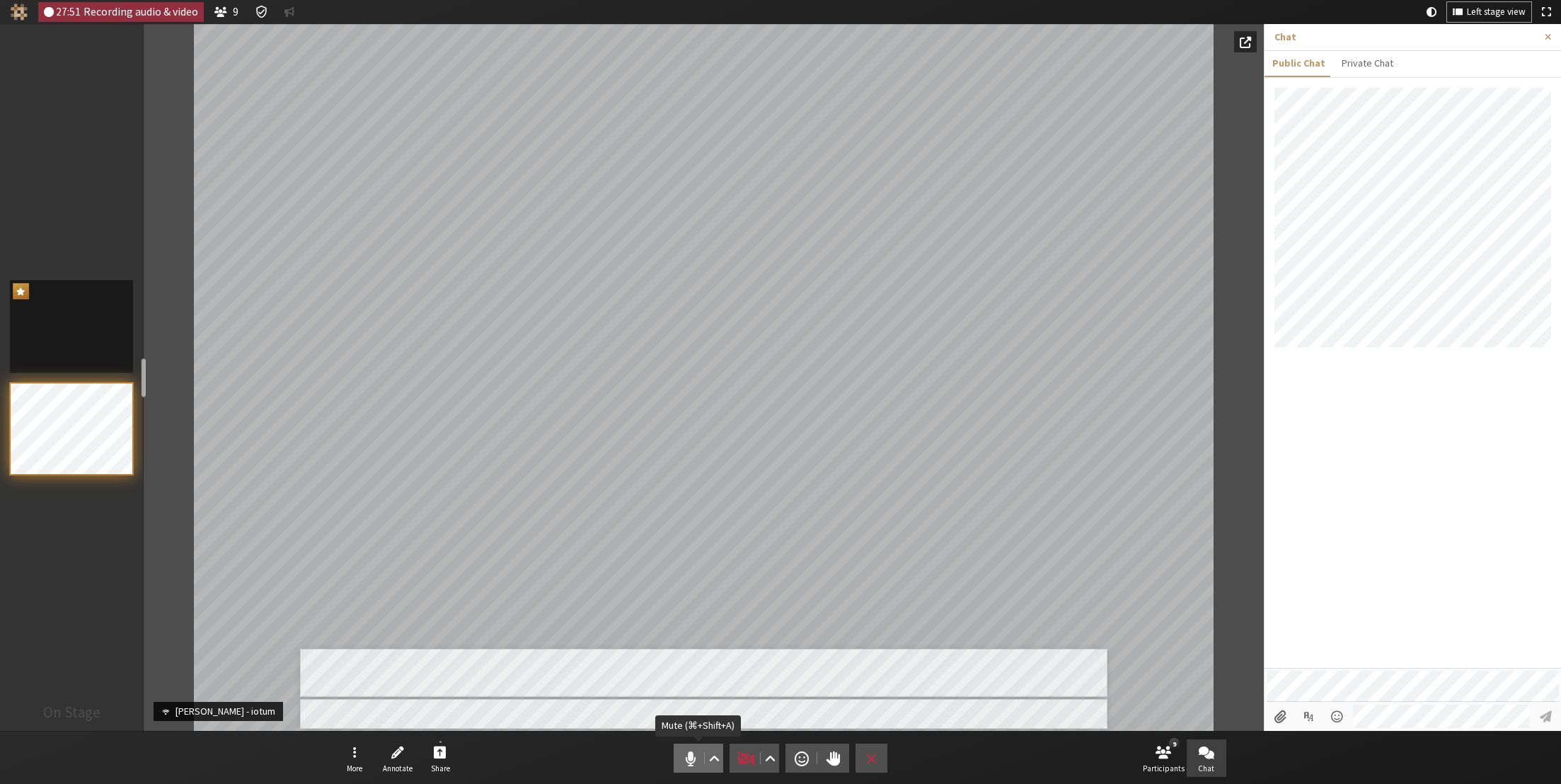
click at [691, 674] on span "Mute (⌘+Shift+A)" at bounding box center [690, 758] width 20 height 20
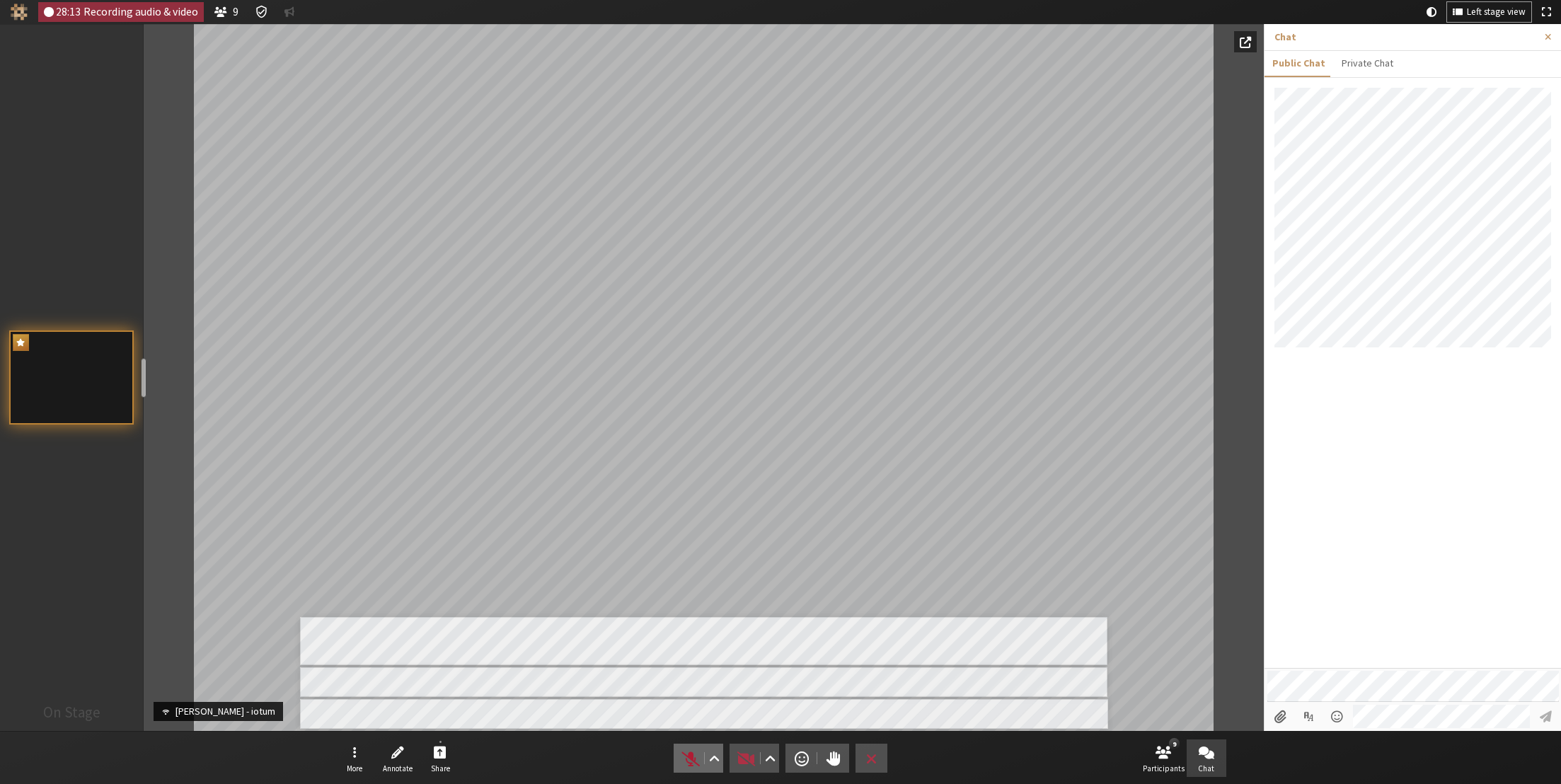
click at [689, 674] on span "Unmute (⌘+Shift+A)" at bounding box center [690, 758] width 20 height 20
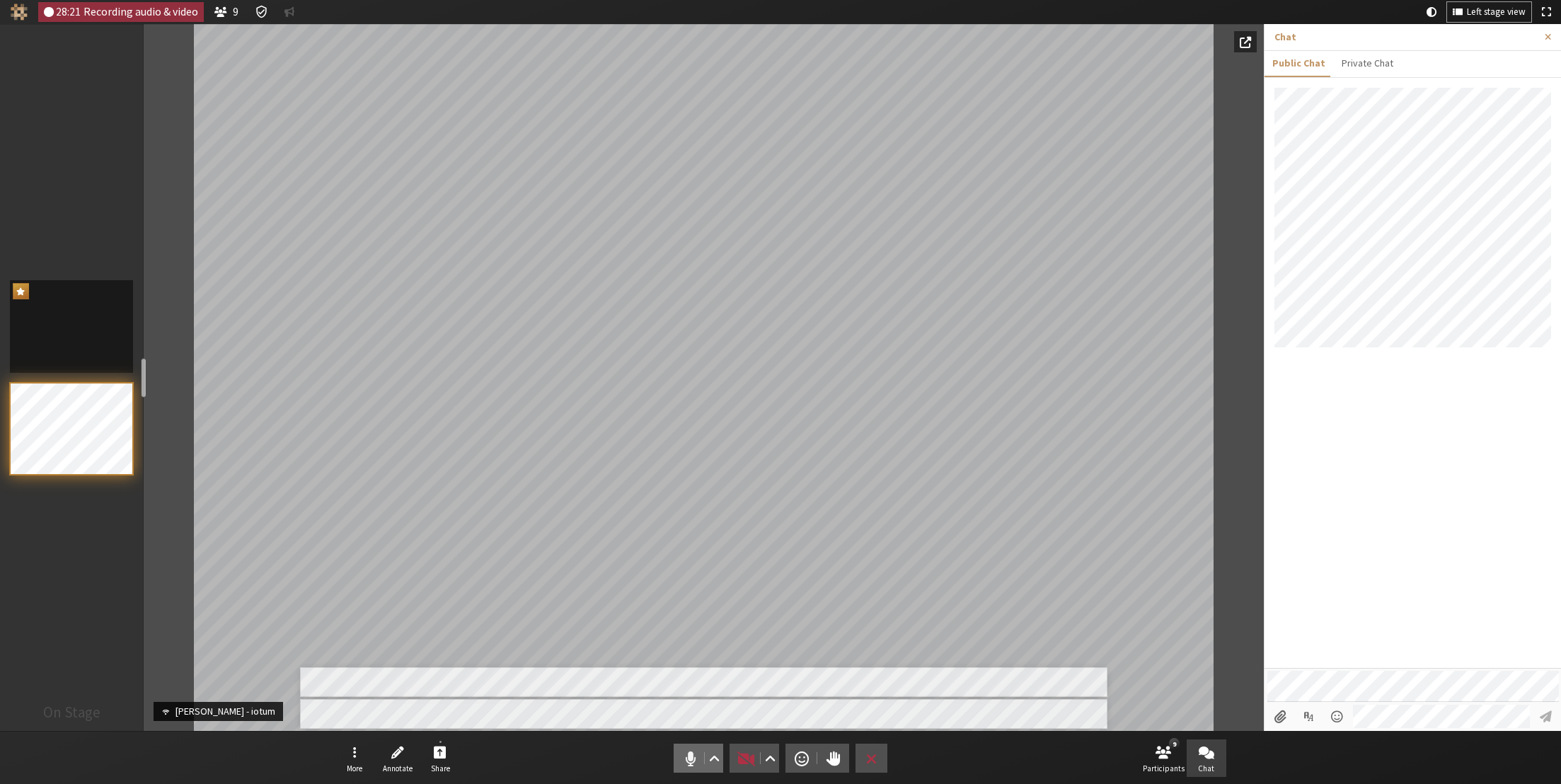
click at [692, 674] on button "Audio" at bounding box center [698, 758] width 49 height 29
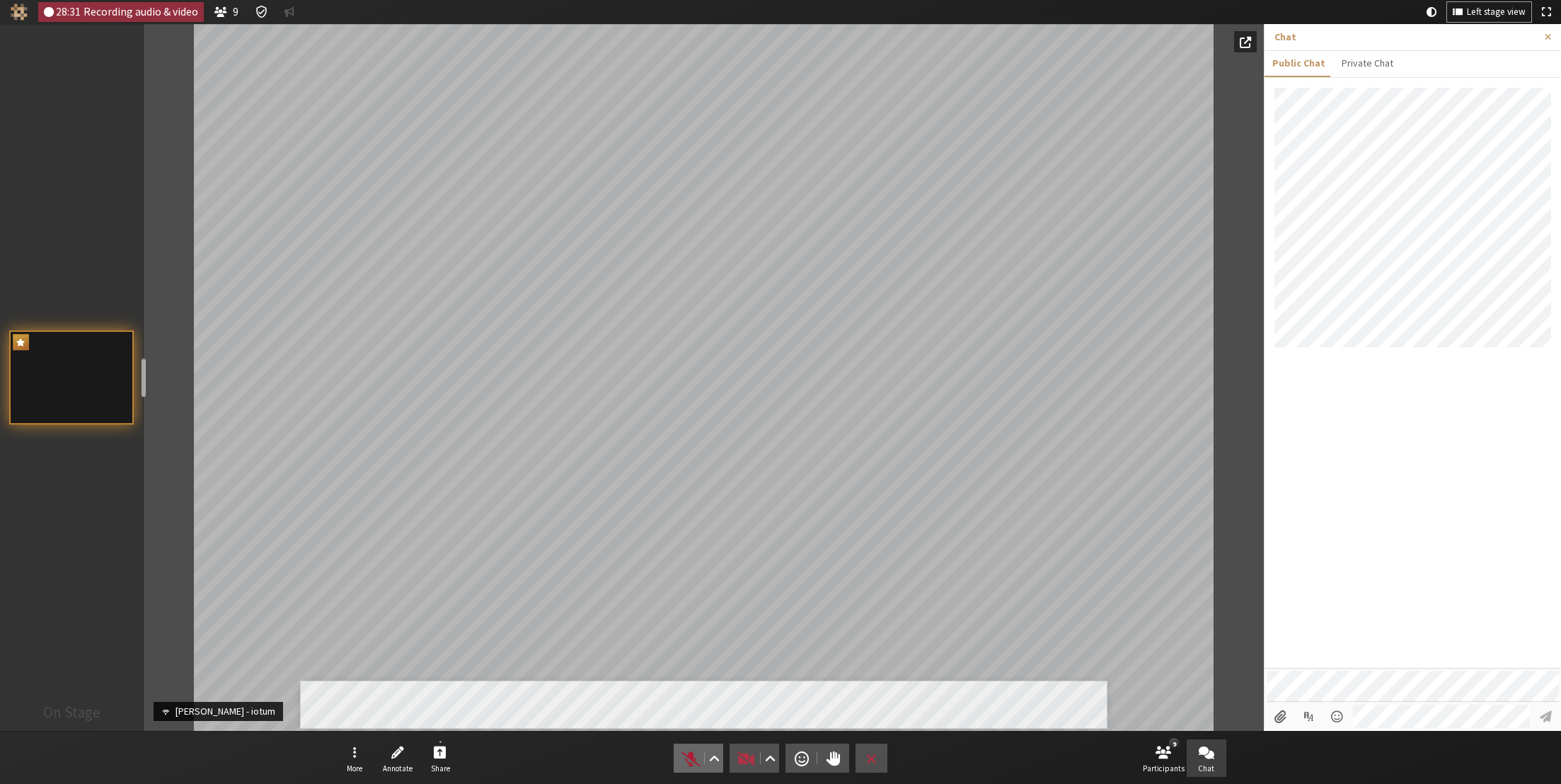
click at [695, 674] on span "Unmute (⌘+Shift+A)" at bounding box center [690, 758] width 20 height 20
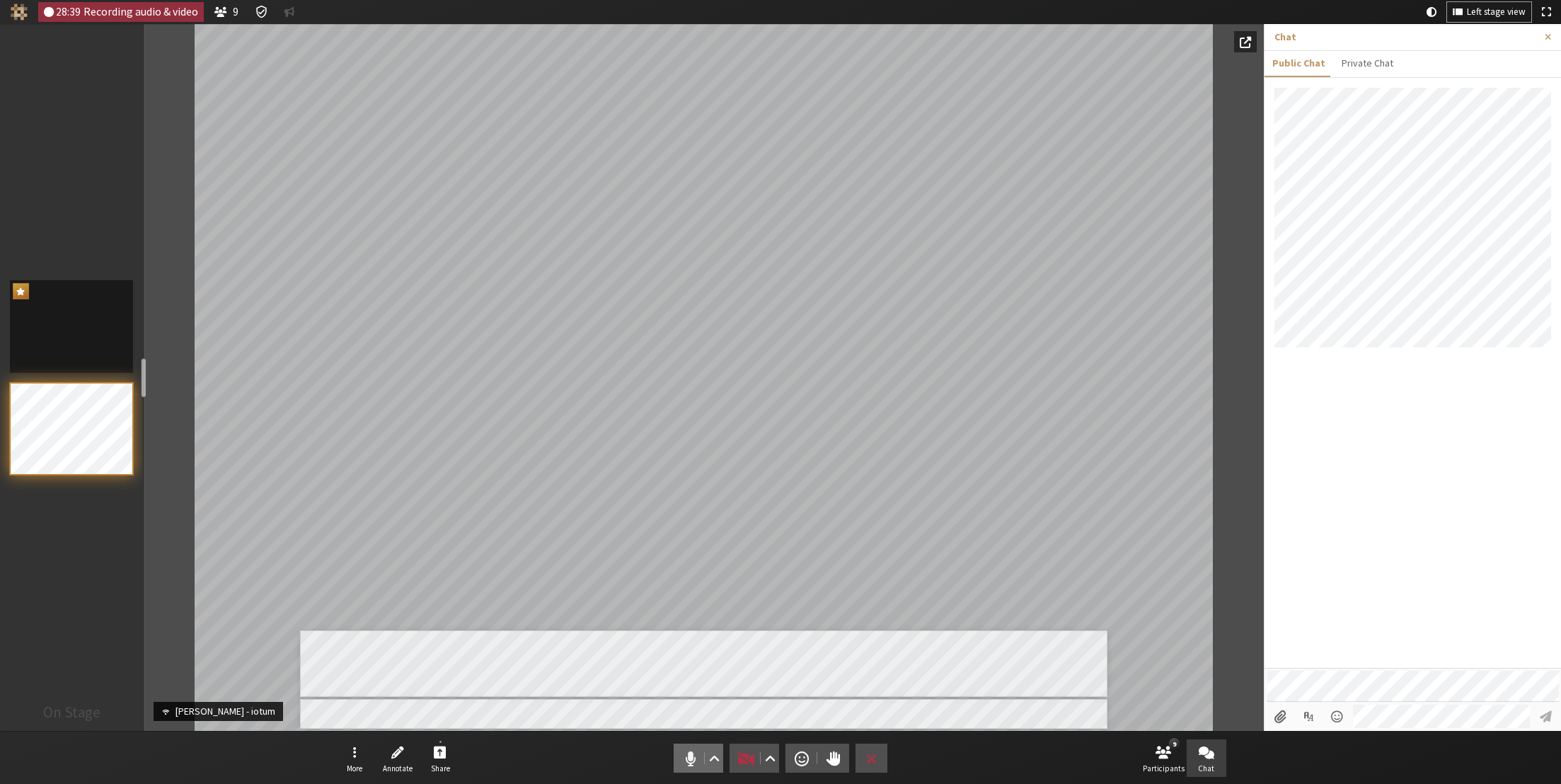
click at [691, 674] on span "Mute (⌘+Shift+A)" at bounding box center [690, 758] width 20 height 20
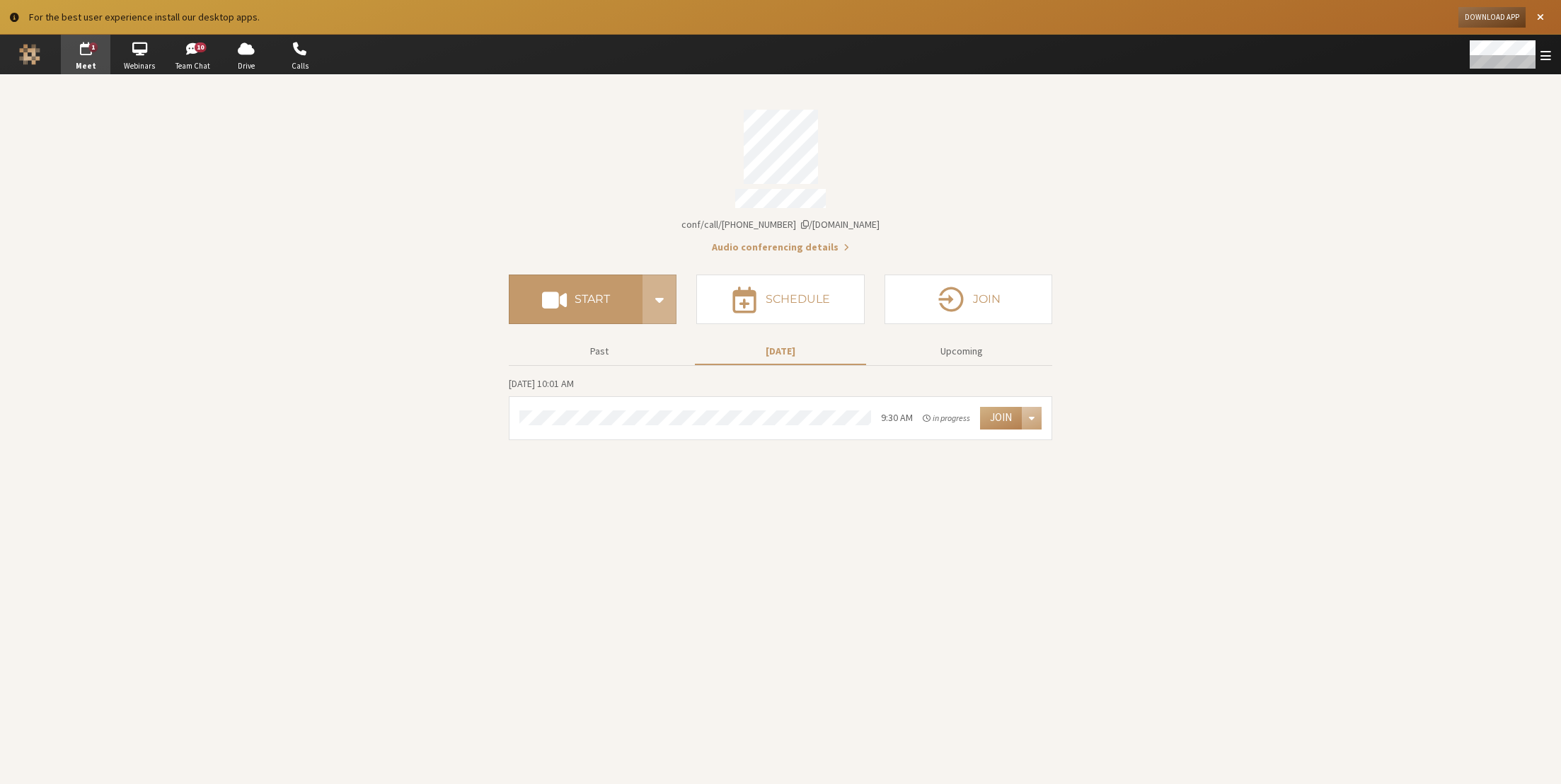
click at [106, 163] on section "Meeting link iotum.callbridge.rocks/conf/call/4285167 Audio conferencing detail…" at bounding box center [780, 429] width 1561 height 708
